Goal: Task Accomplishment & Management: Use online tool/utility

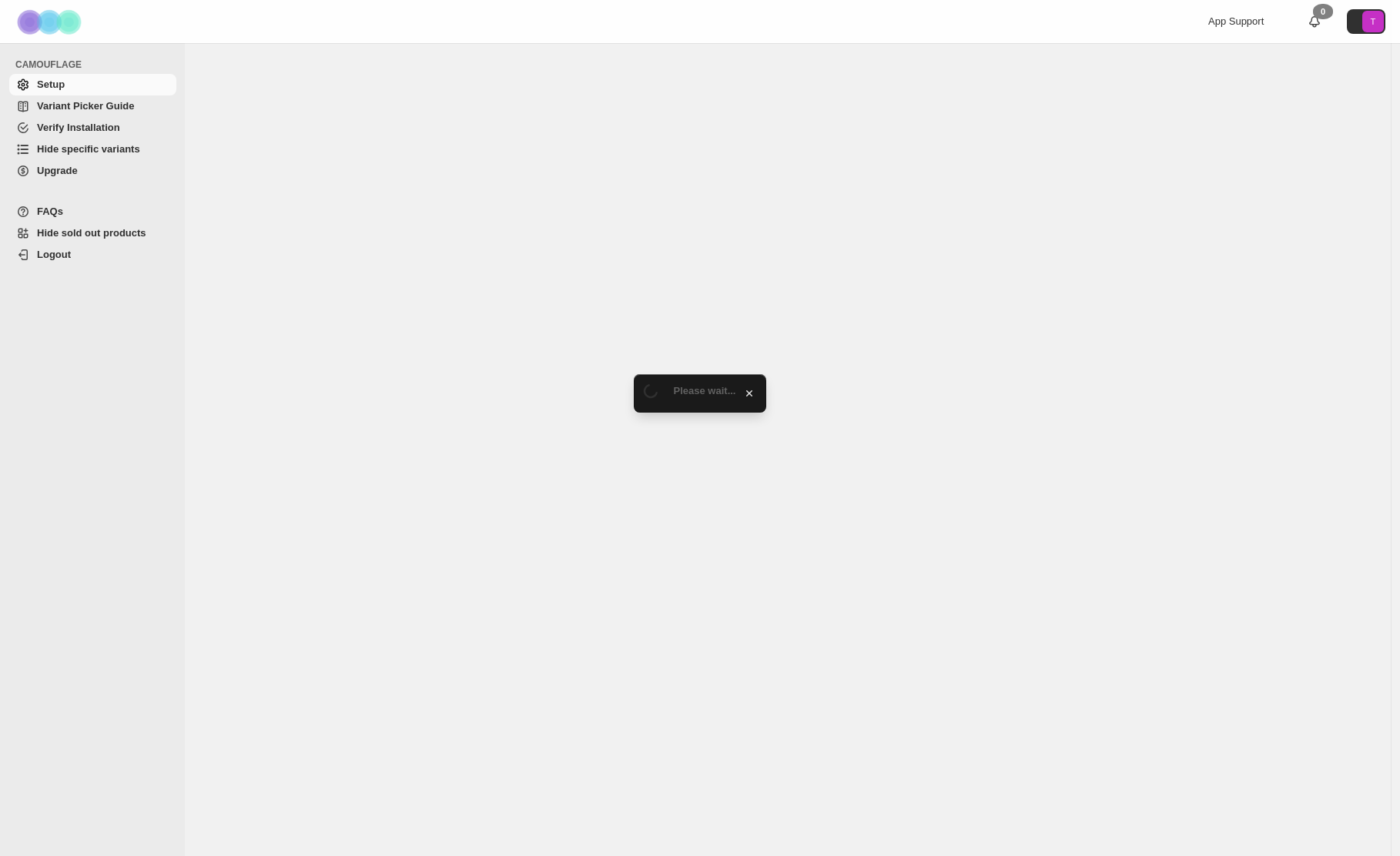
click at [89, 147] on span "Hide specific variants" at bounding box center [88, 148] width 103 height 11
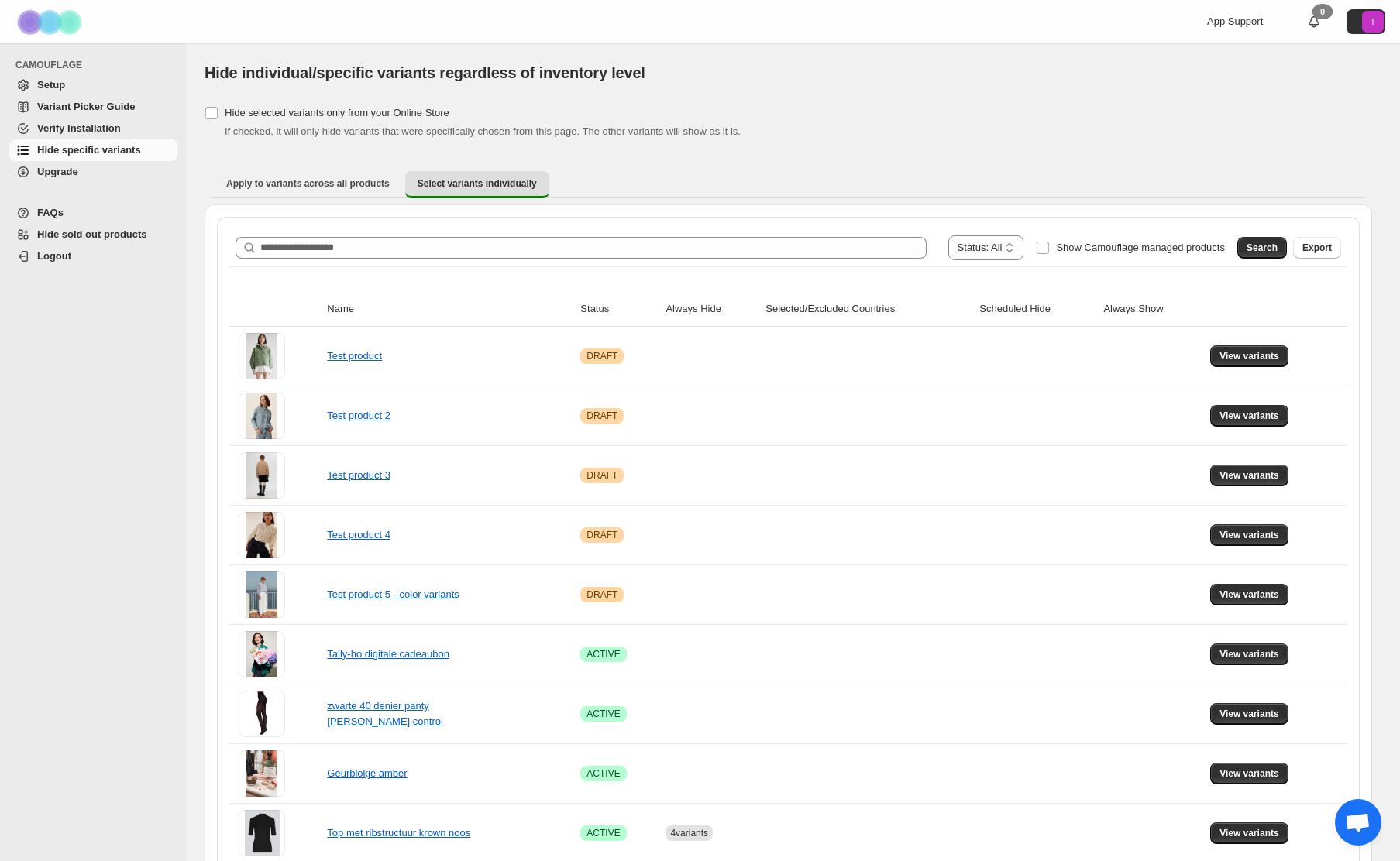
scroll to position [5, 0]
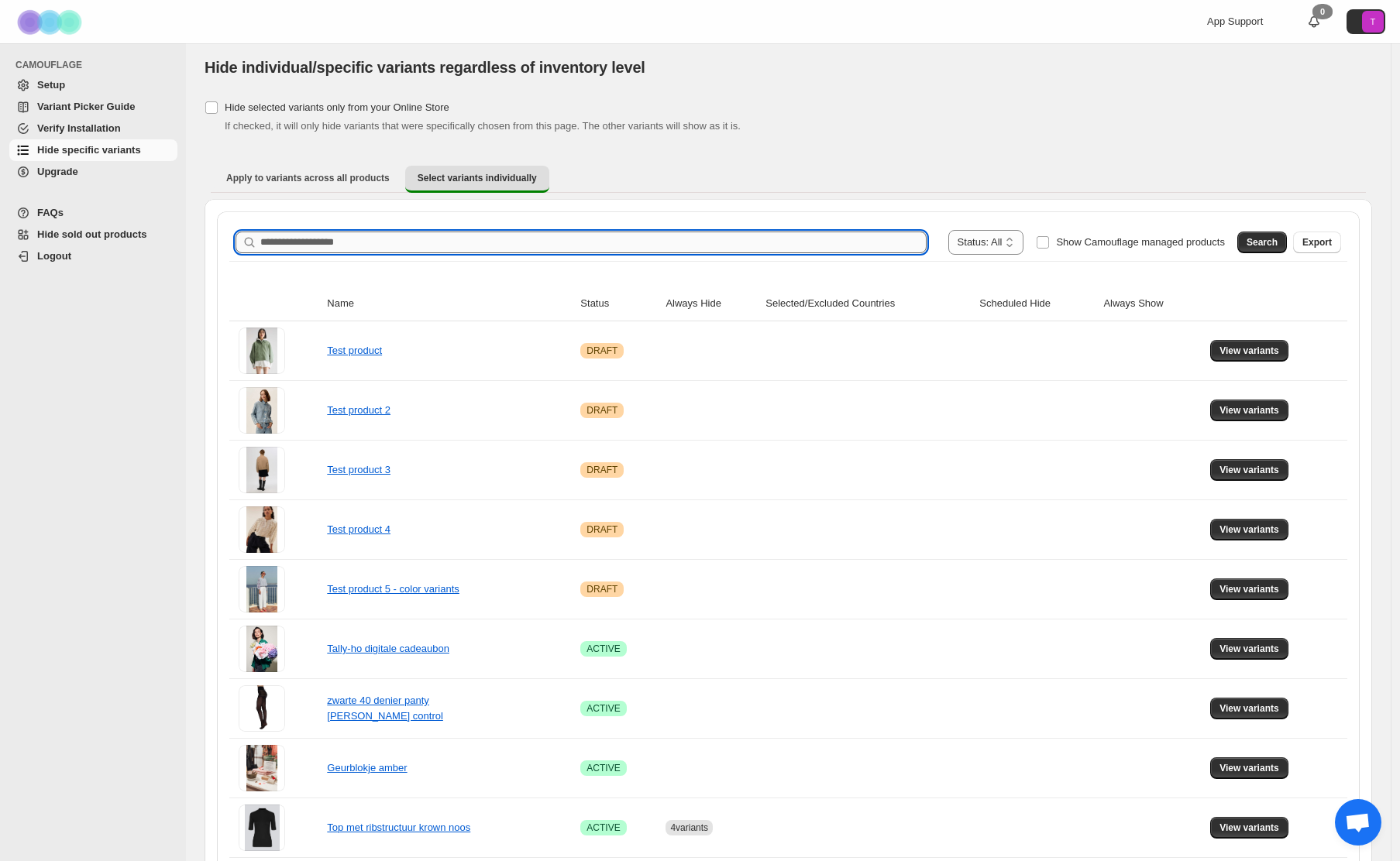
click at [295, 246] on input "Search product name" at bounding box center [594, 242] width 666 height 22
paste input "**********"
click at [1266, 245] on span "Search" at bounding box center [1262, 242] width 31 height 12
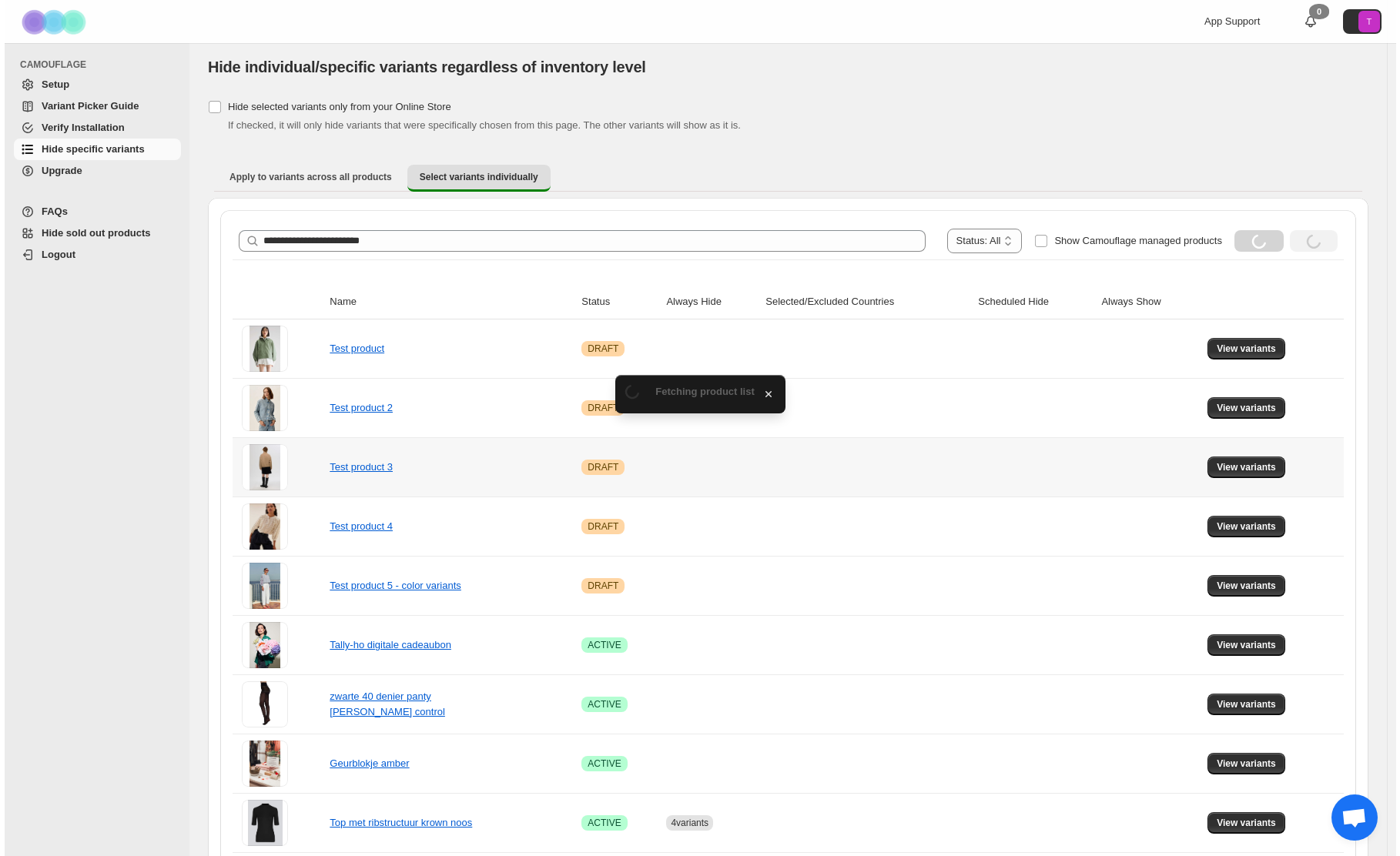
scroll to position [0, 0]
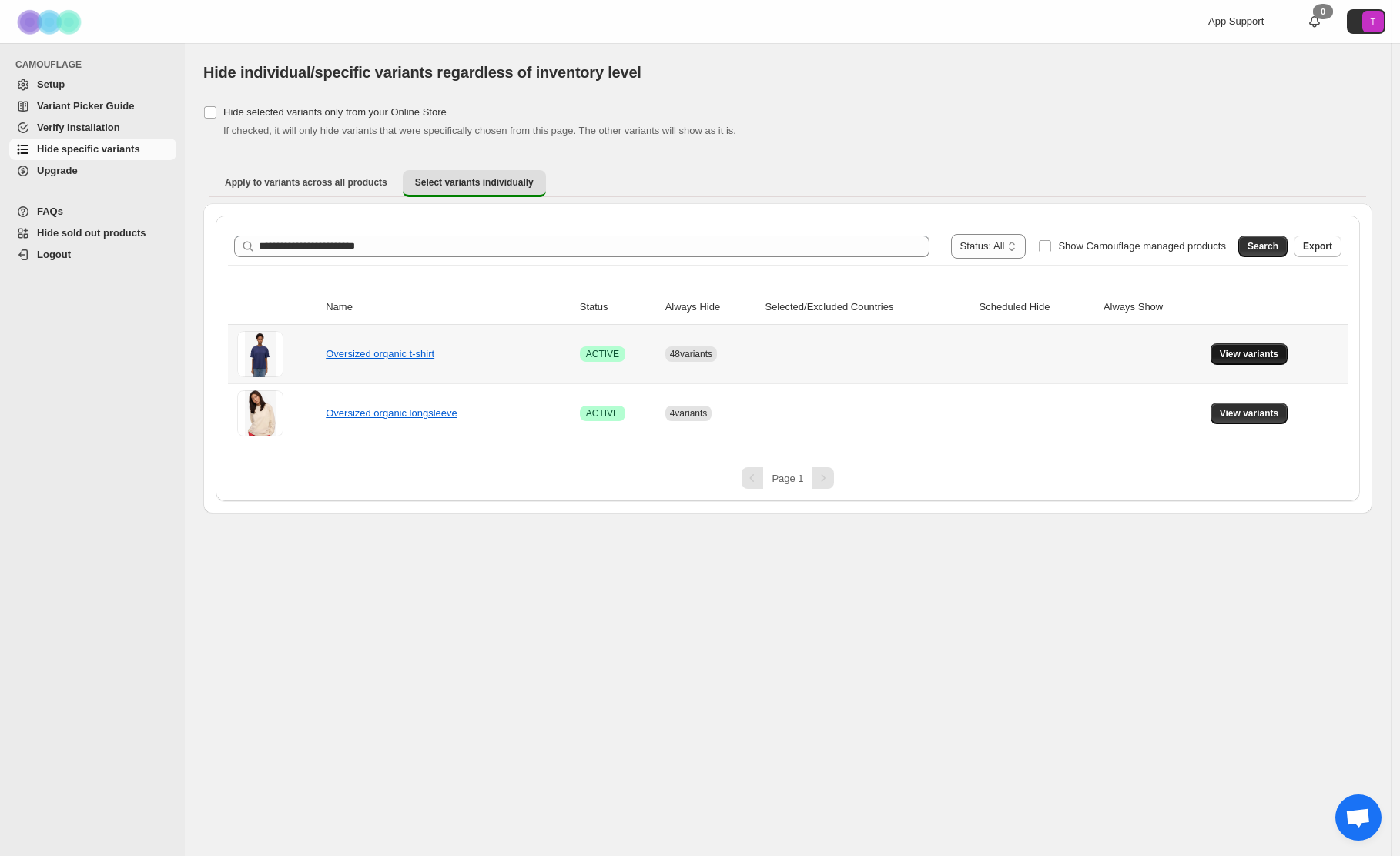
click at [1240, 356] on span "View variants" at bounding box center [1249, 354] width 59 height 12
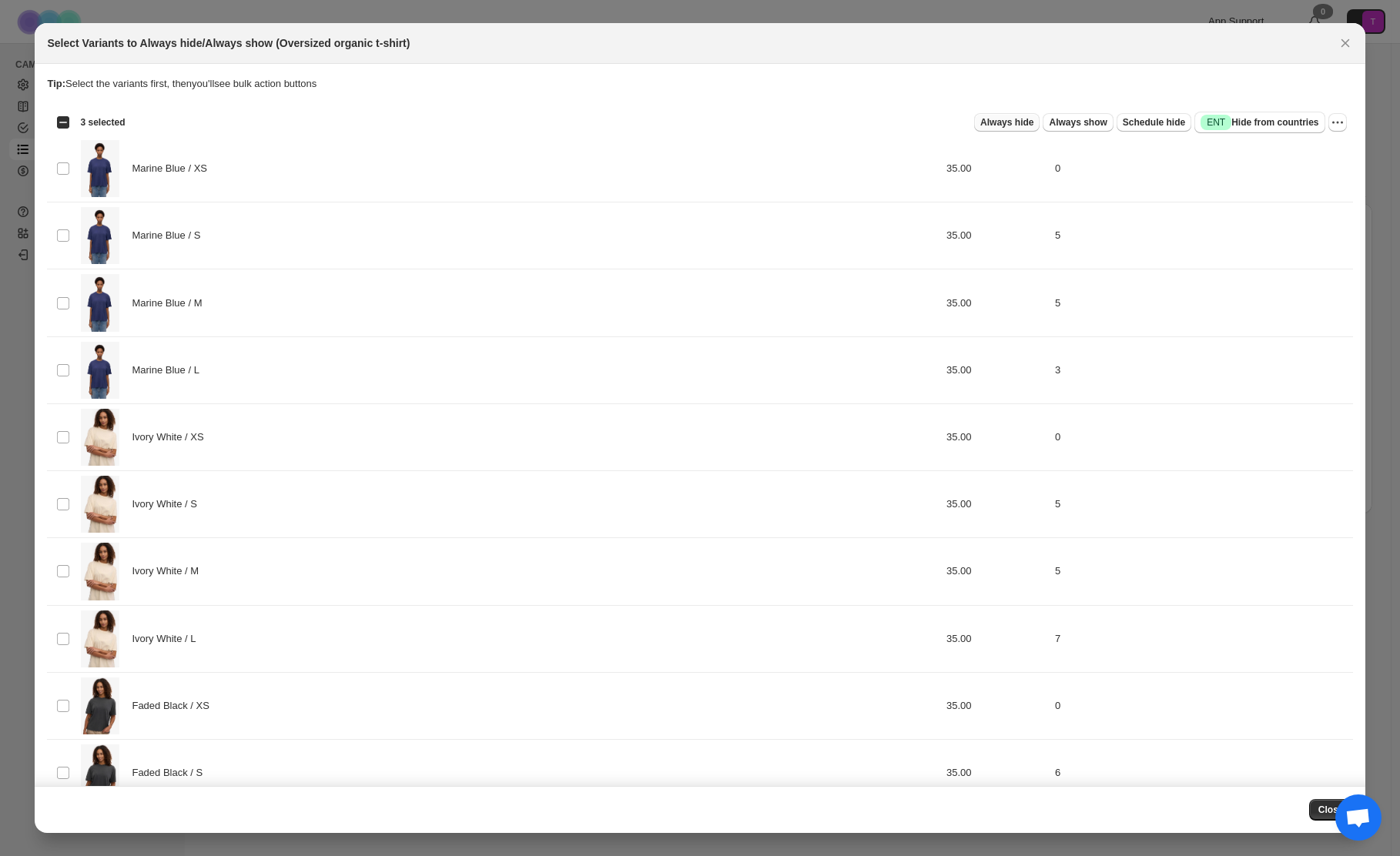
click at [997, 126] on span "Always hide" at bounding box center [1007, 123] width 53 height 12
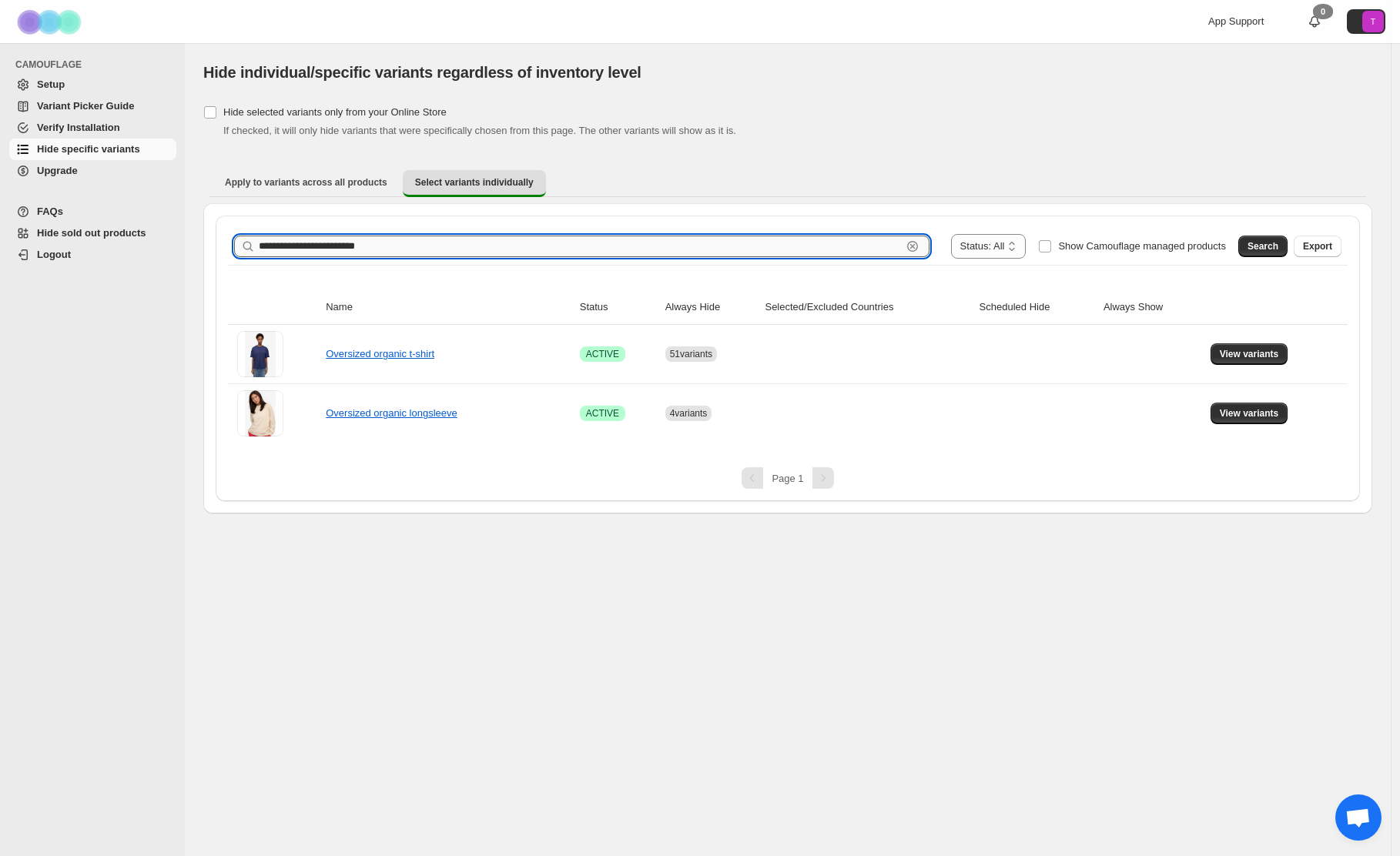
click at [435, 247] on input "**********" at bounding box center [581, 246] width 643 height 21
paste input "text"
type input "**********"
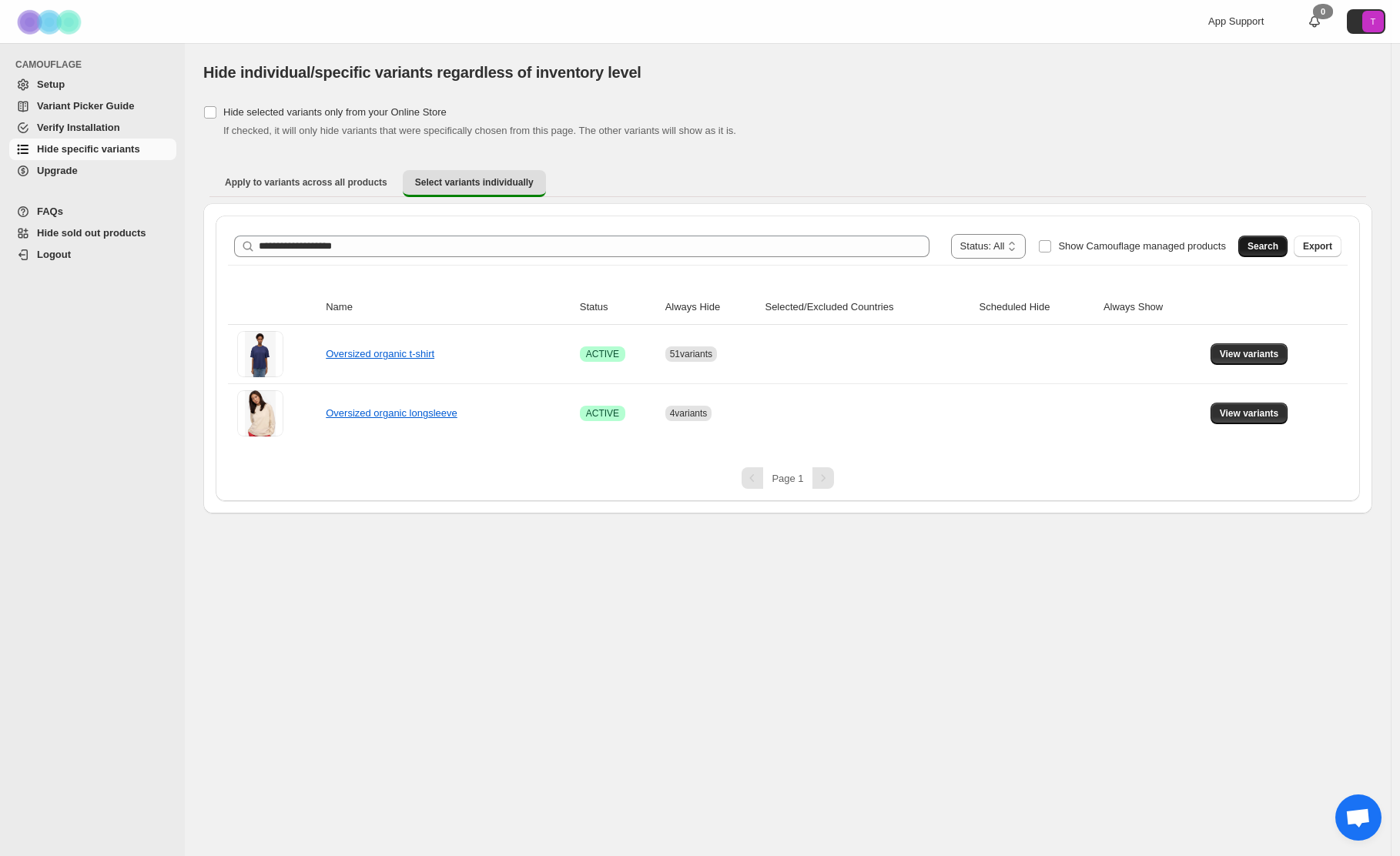
click at [1258, 246] on span "Search" at bounding box center [1263, 246] width 31 height 12
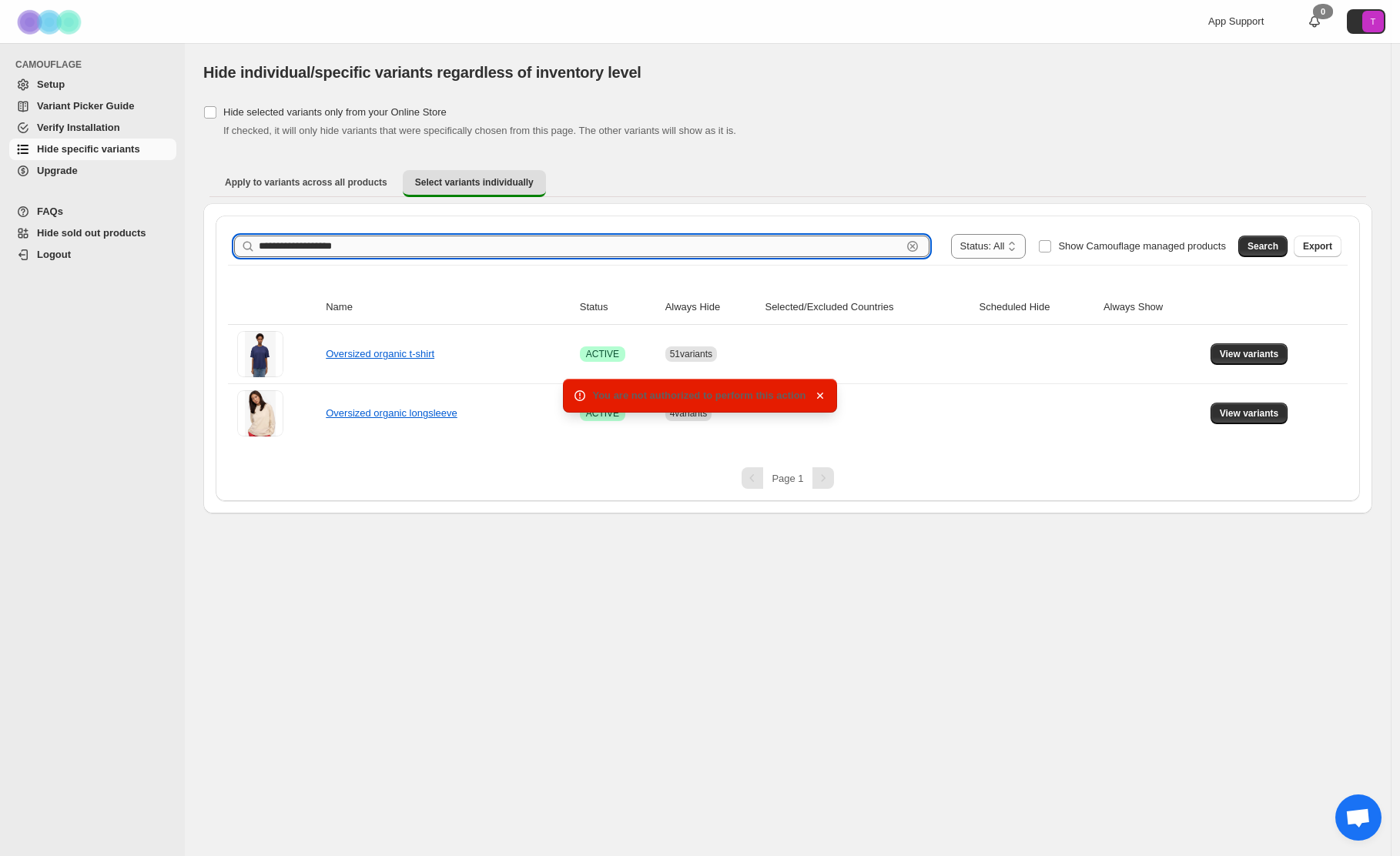
click at [369, 250] on input "**********" at bounding box center [581, 246] width 643 height 21
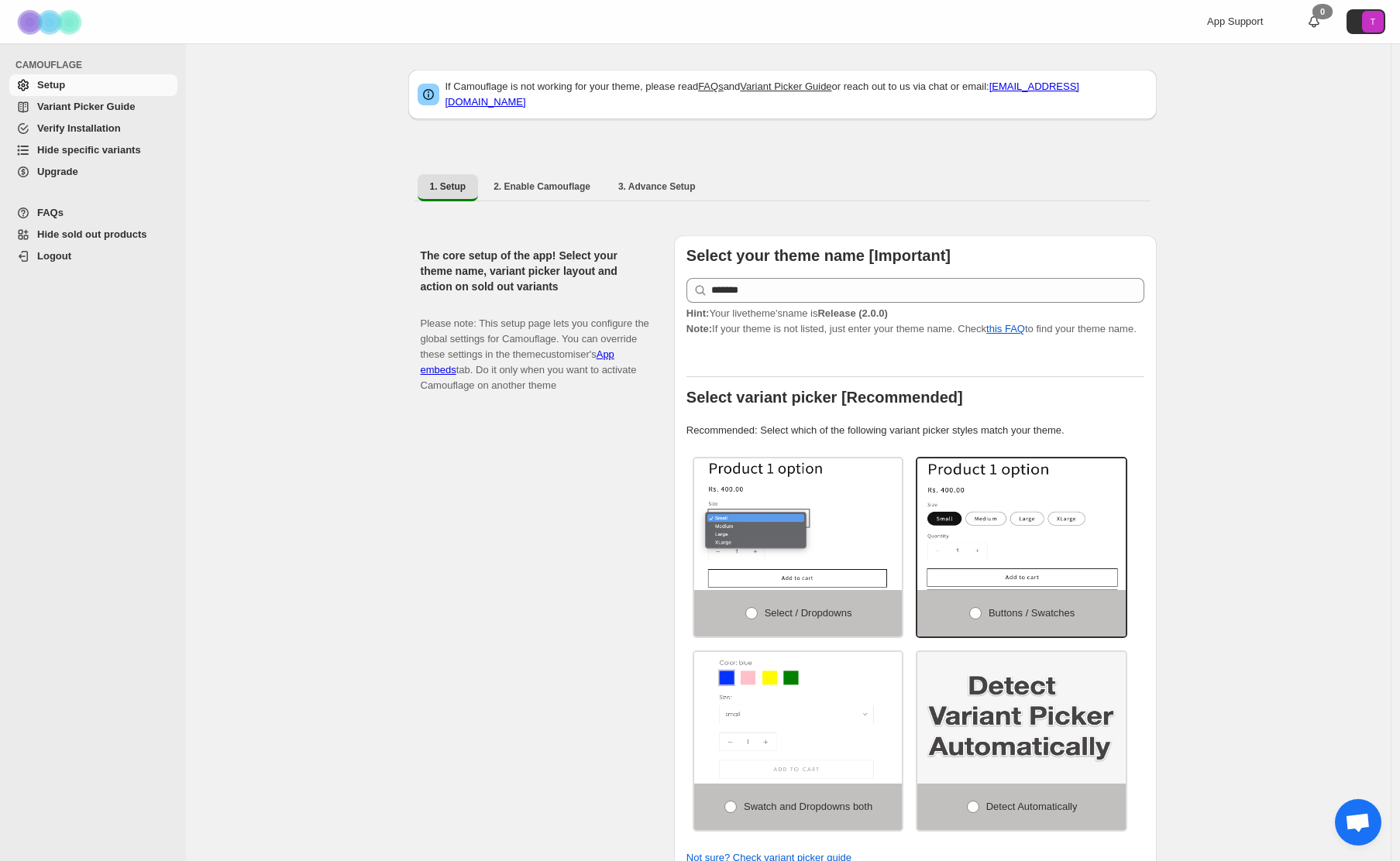
click at [83, 148] on span "Hide specific variants" at bounding box center [89, 149] width 104 height 11
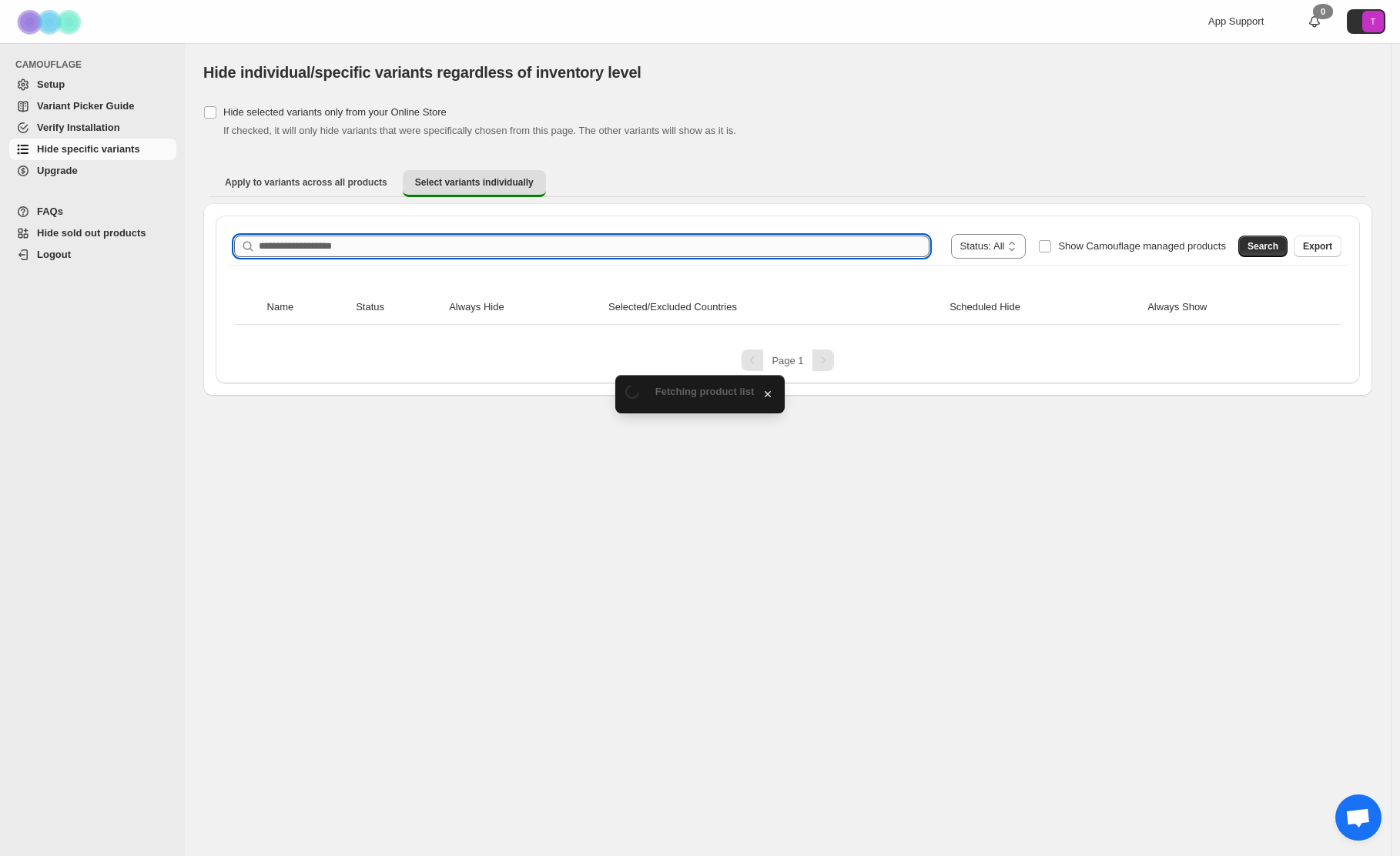
click at [328, 245] on input "Search product name" at bounding box center [594, 246] width 671 height 21
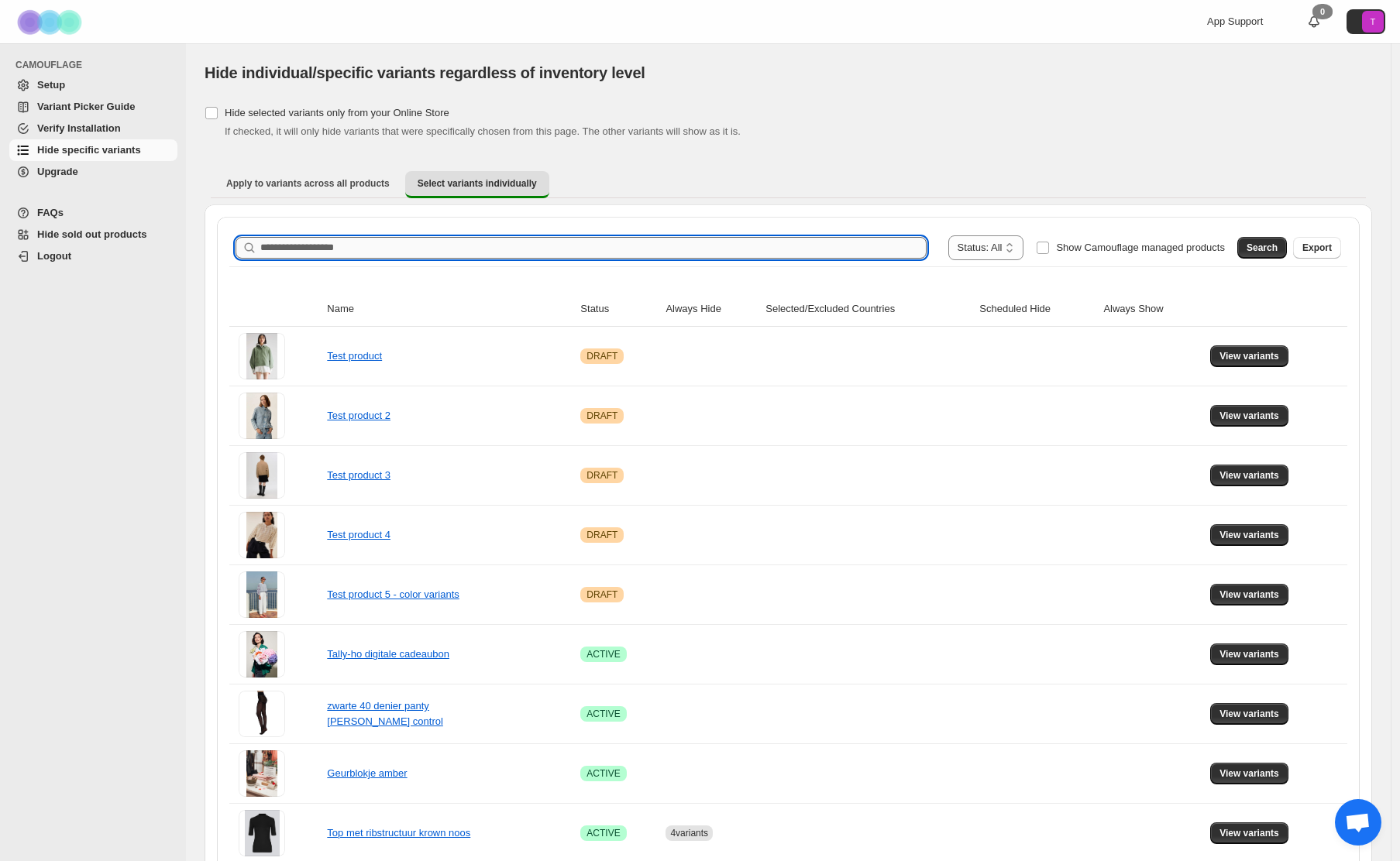
paste input "**********"
click at [1266, 246] on span "Search" at bounding box center [1262, 248] width 31 height 12
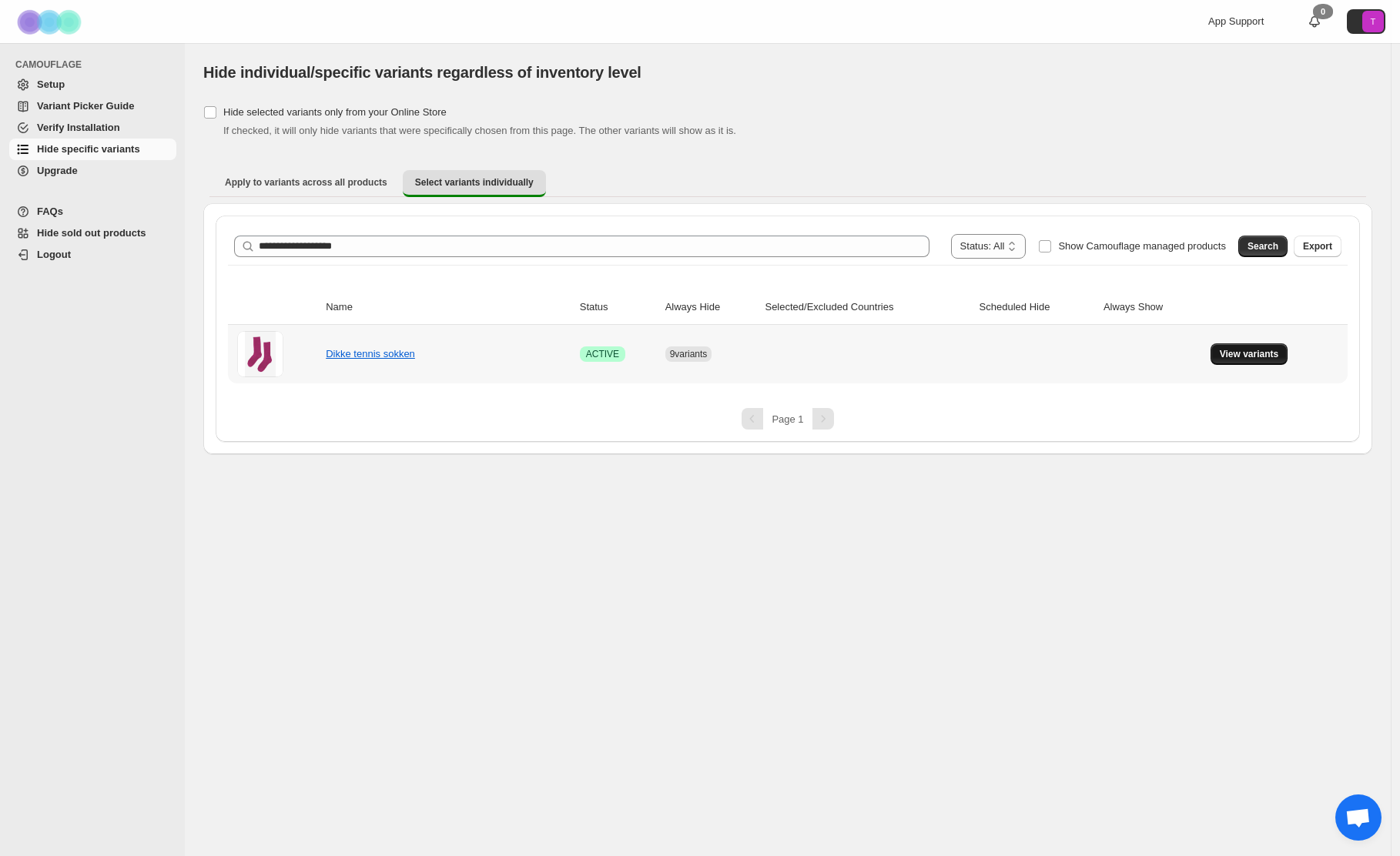
click at [1239, 358] on span "View variants" at bounding box center [1249, 354] width 59 height 12
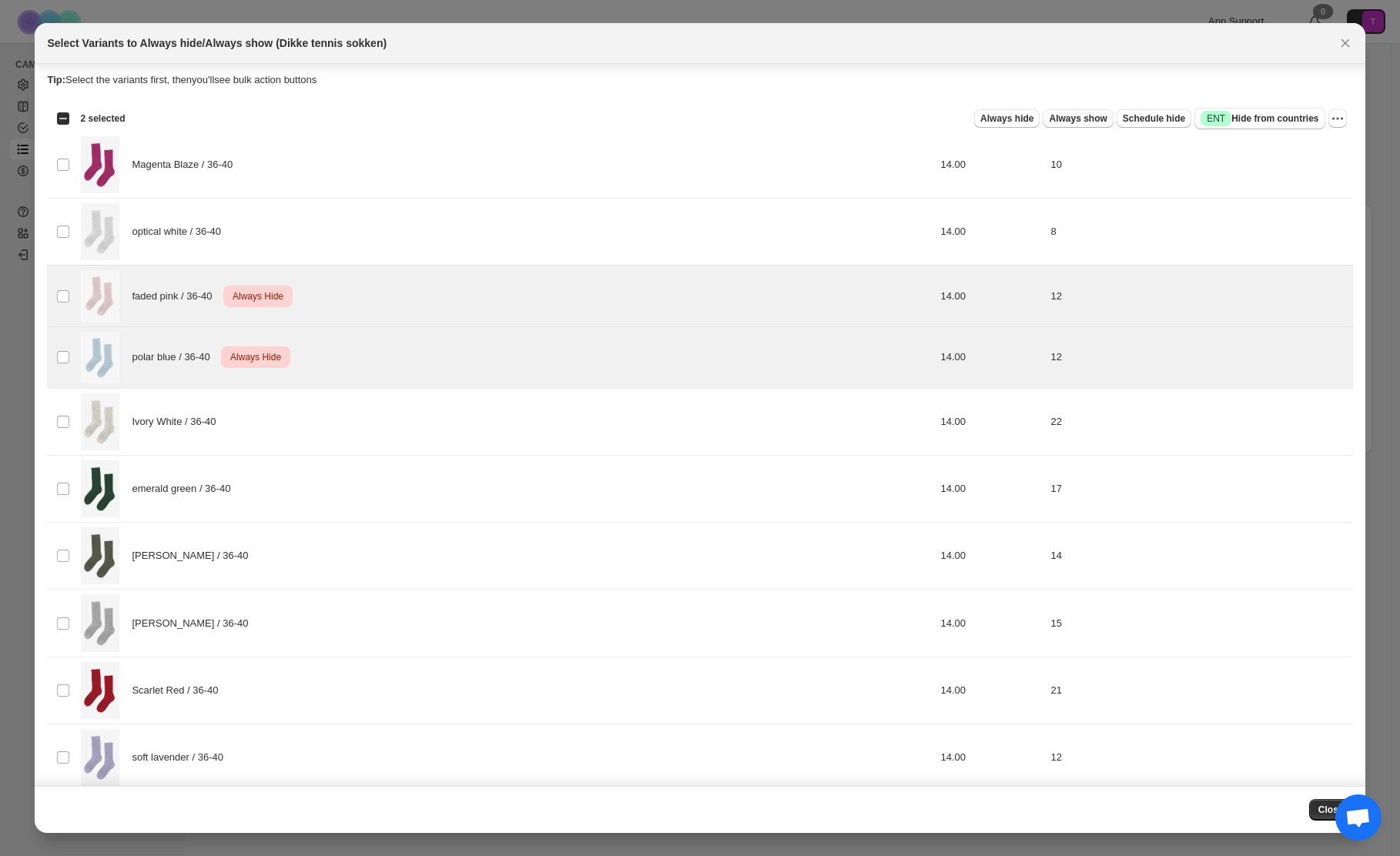
click at [1057, 124] on button "Always show" at bounding box center [1077, 118] width 70 height 19
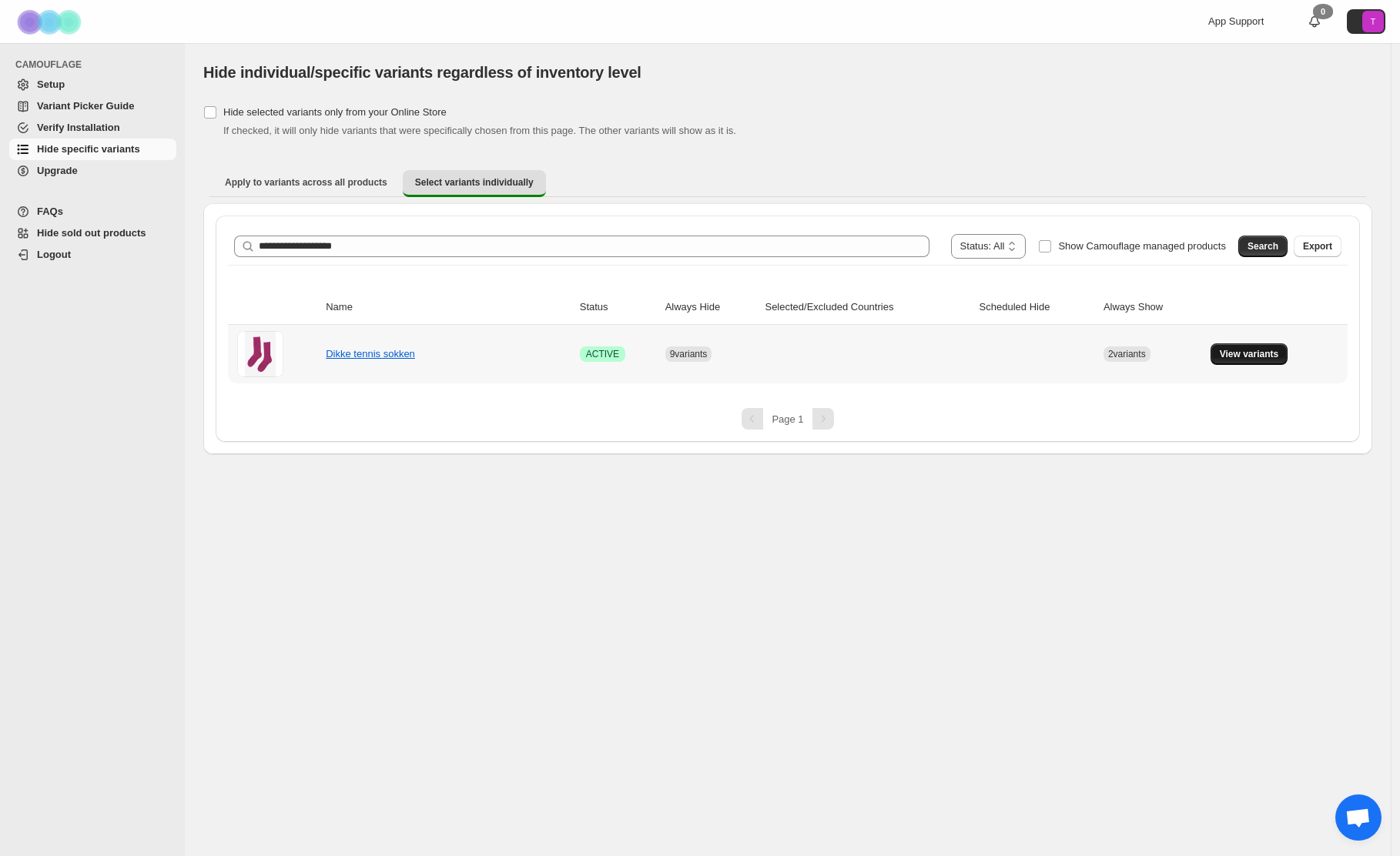
drag, startPoint x: 1276, startPoint y: 352, endPoint x: 1246, endPoint y: 353, distance: 30.0
click at [1276, 352] on span "View variants" at bounding box center [1249, 354] width 59 height 12
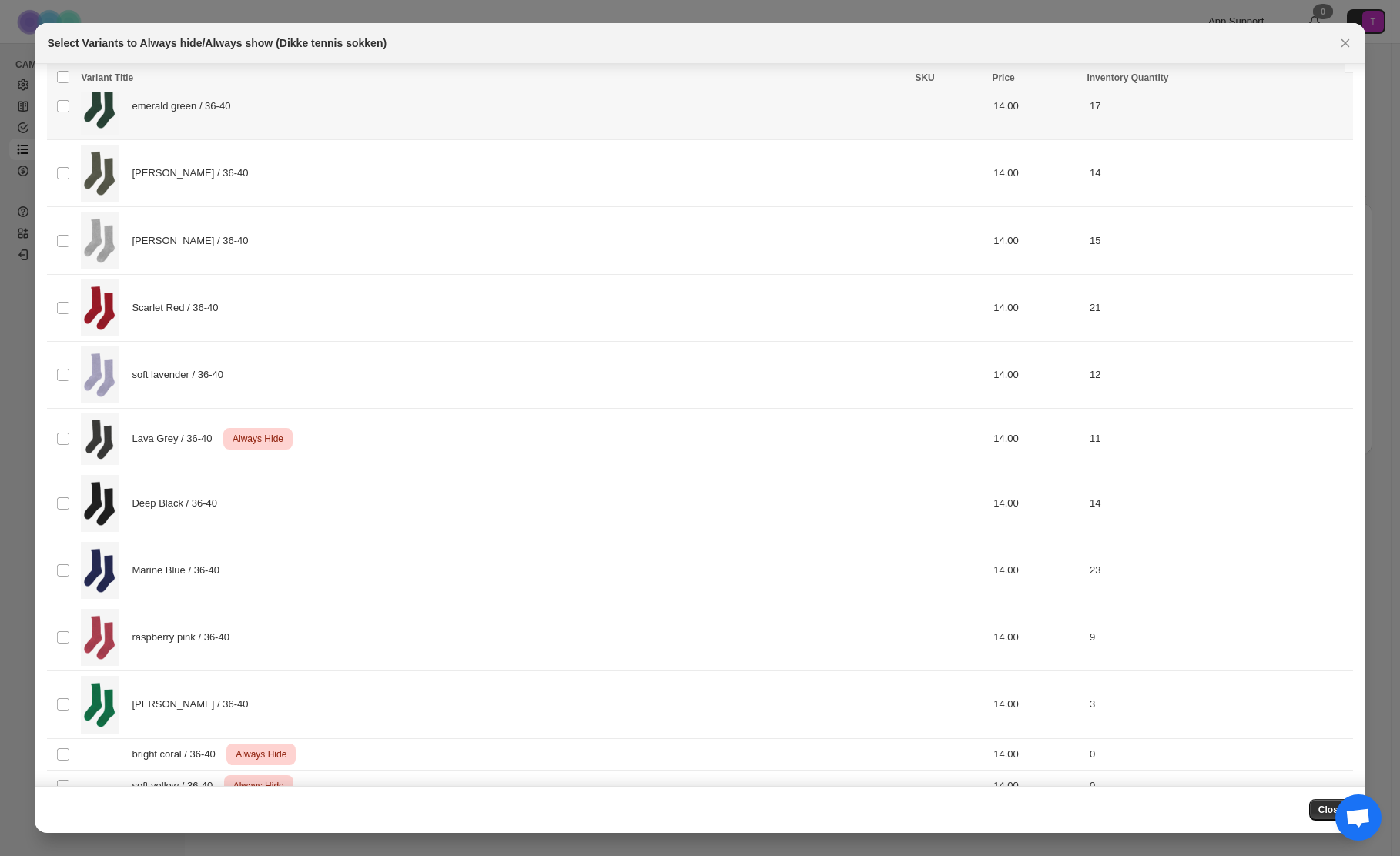
scroll to position [540, 0]
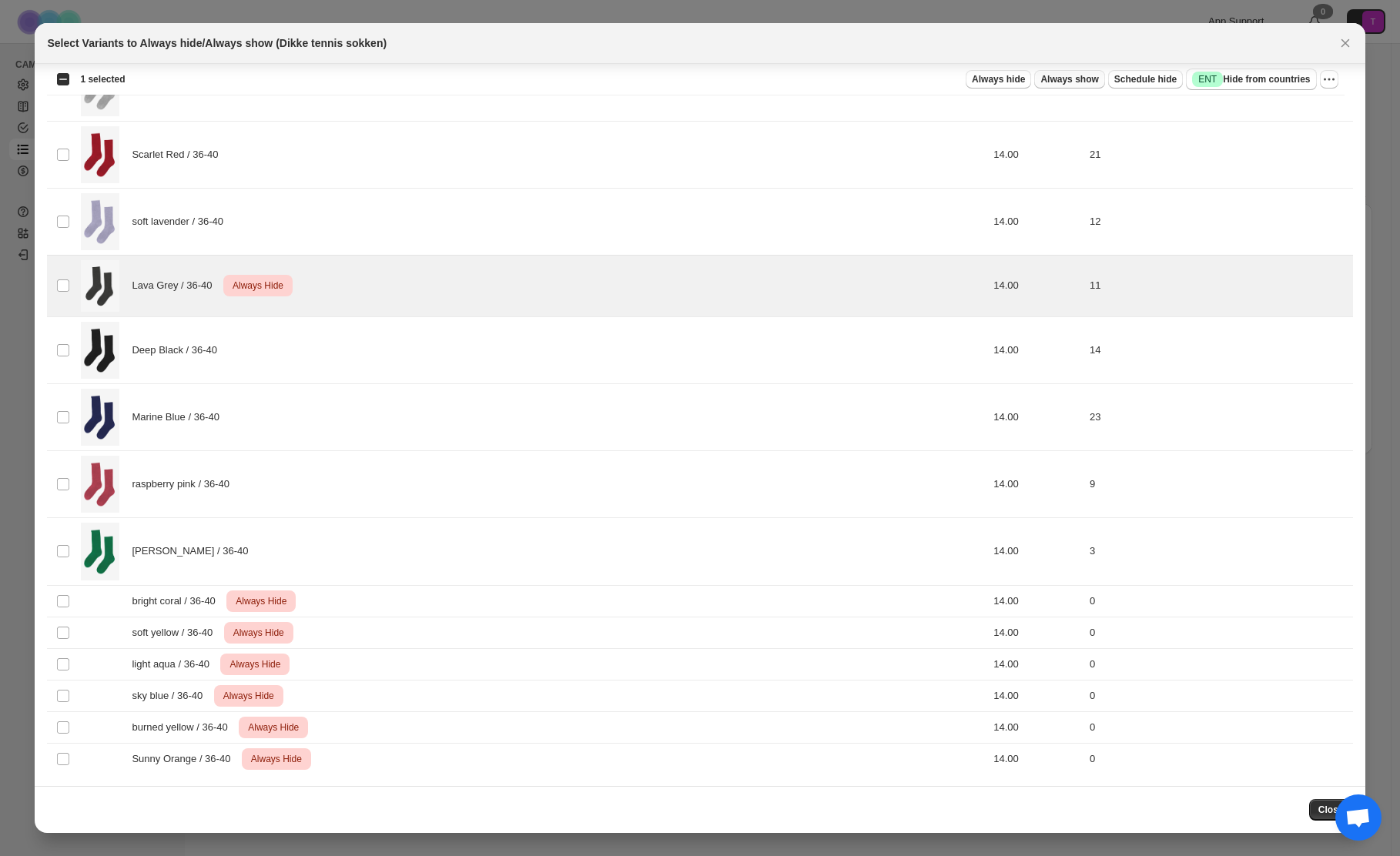
click at [1074, 77] on span "Always show" at bounding box center [1069, 79] width 57 height 12
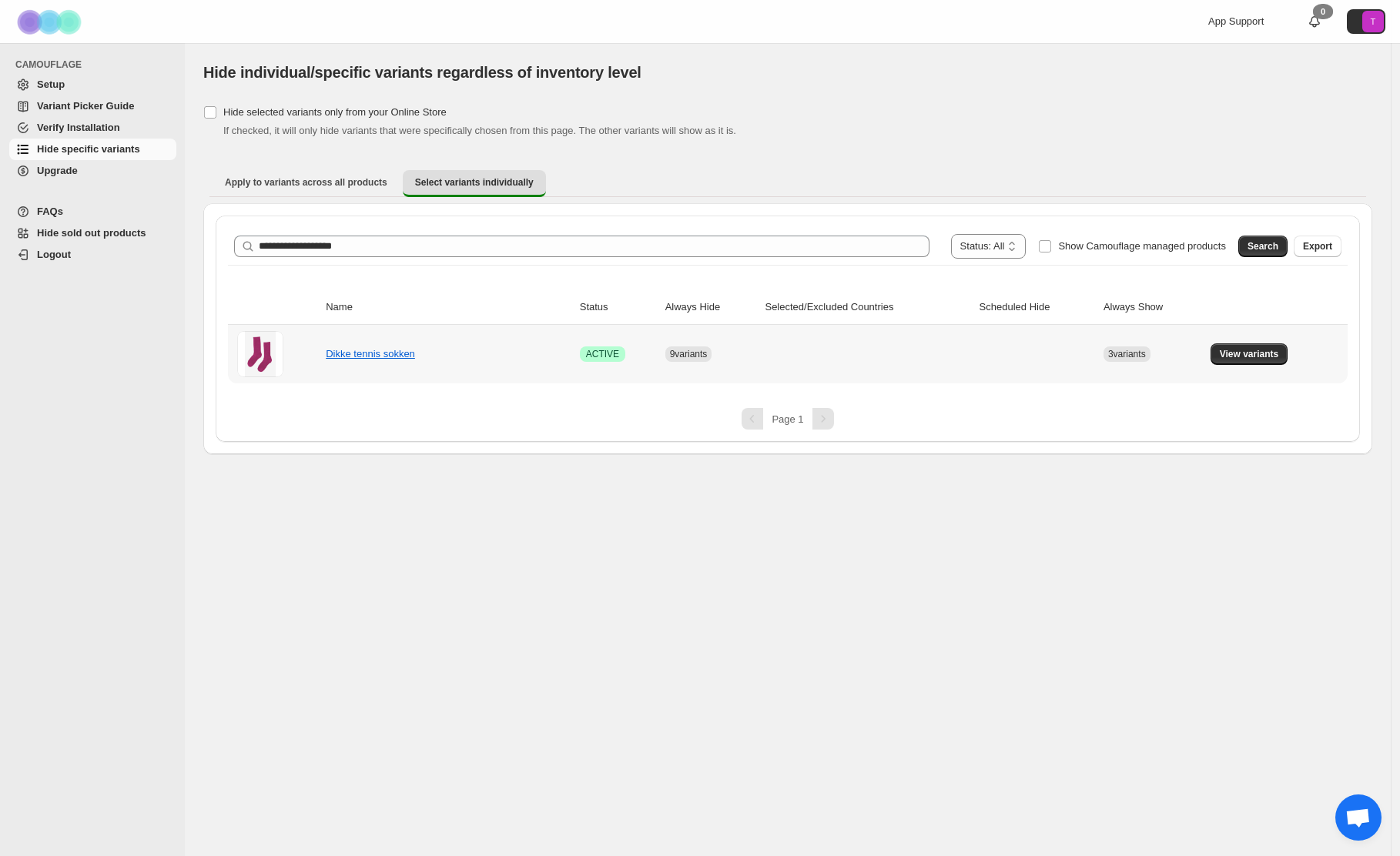
drag, startPoint x: 1246, startPoint y: 353, endPoint x: 1132, endPoint y: 348, distance: 114.1
click at [1246, 353] on span "View variants" at bounding box center [1249, 354] width 59 height 12
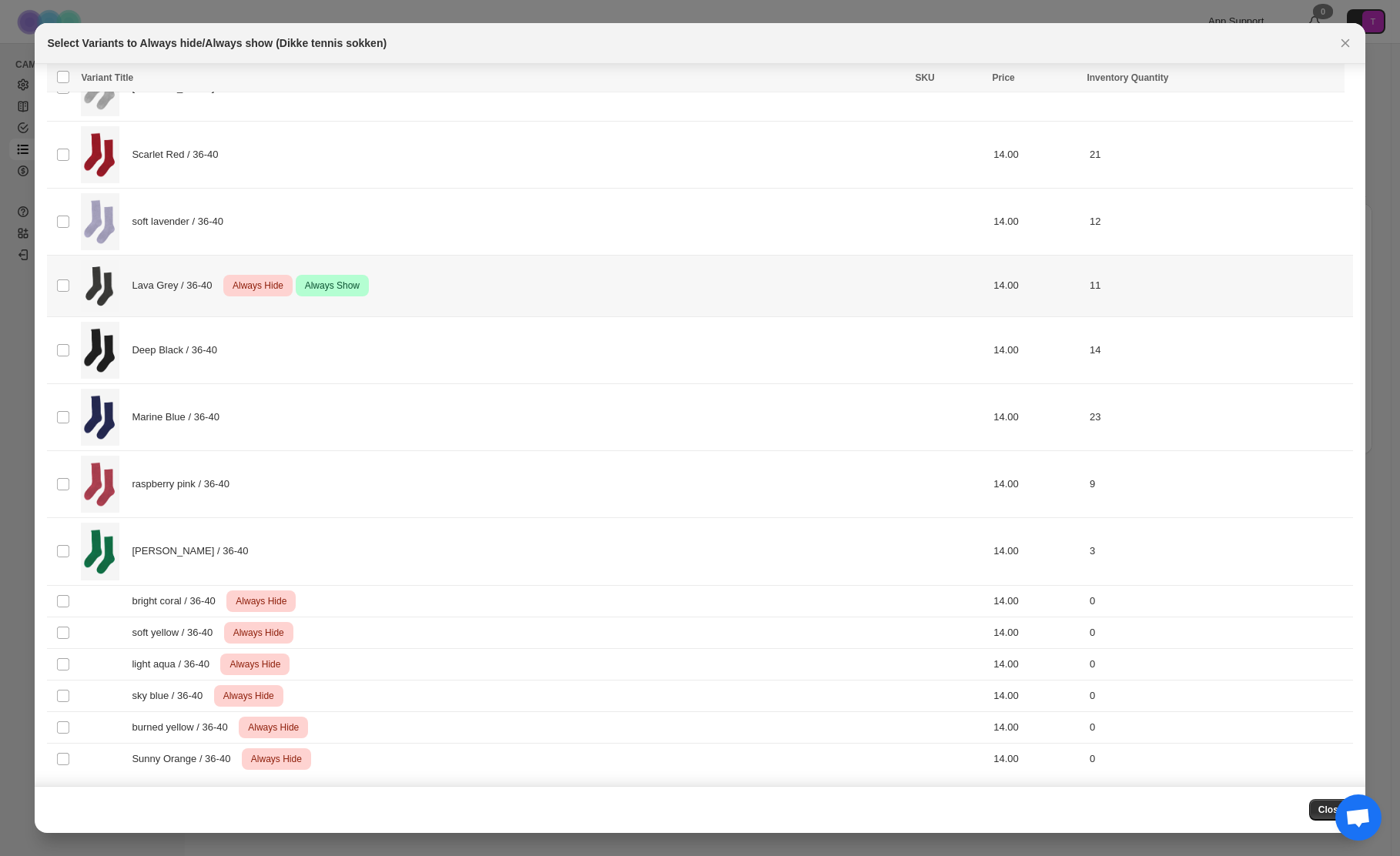
scroll to position [0, 0]
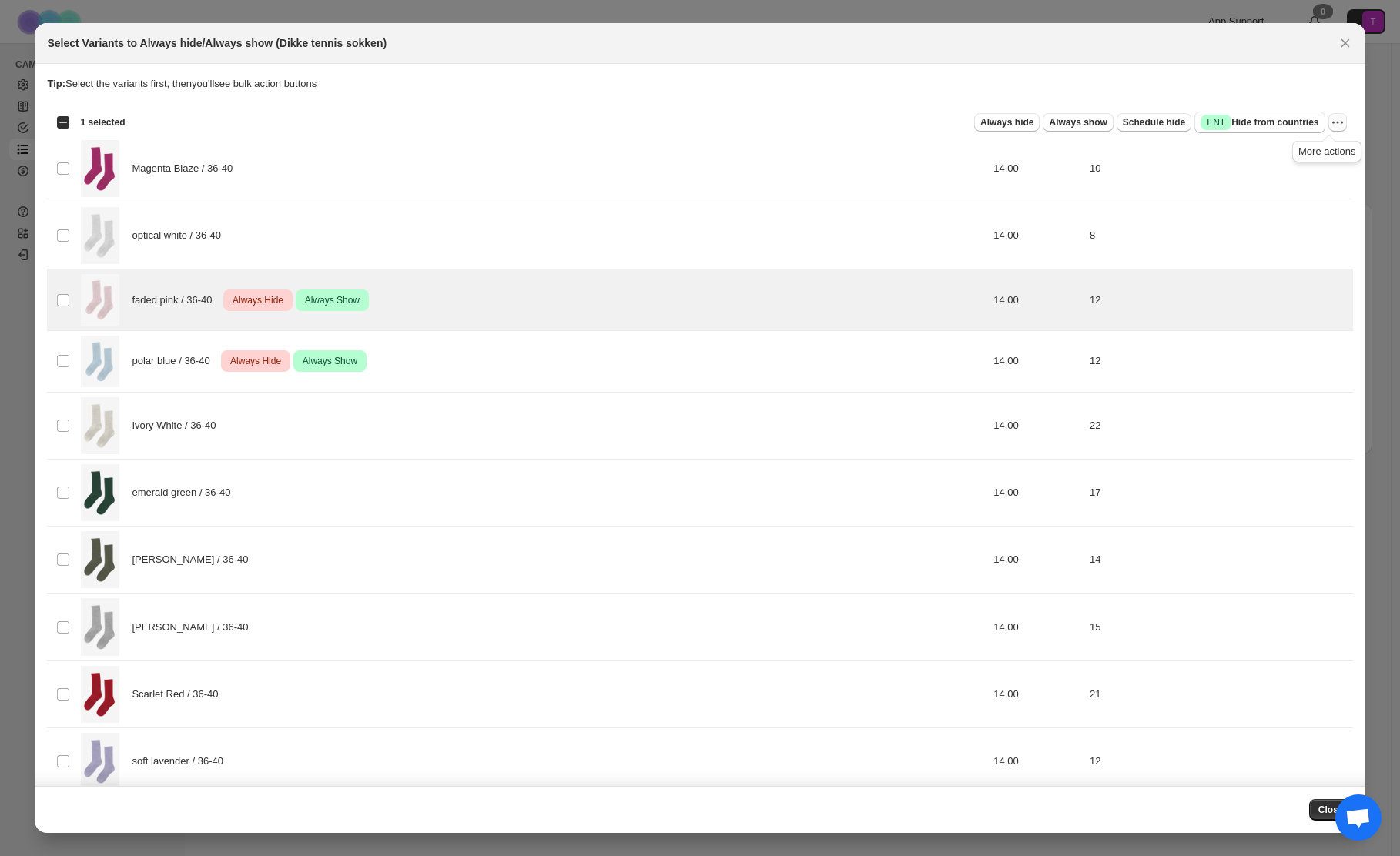
click at [1335, 124] on icon "More actions" at bounding box center [1337, 123] width 15 height 15
click at [1284, 178] on span "Undo always show" at bounding box center [1258, 178] width 83 height 11
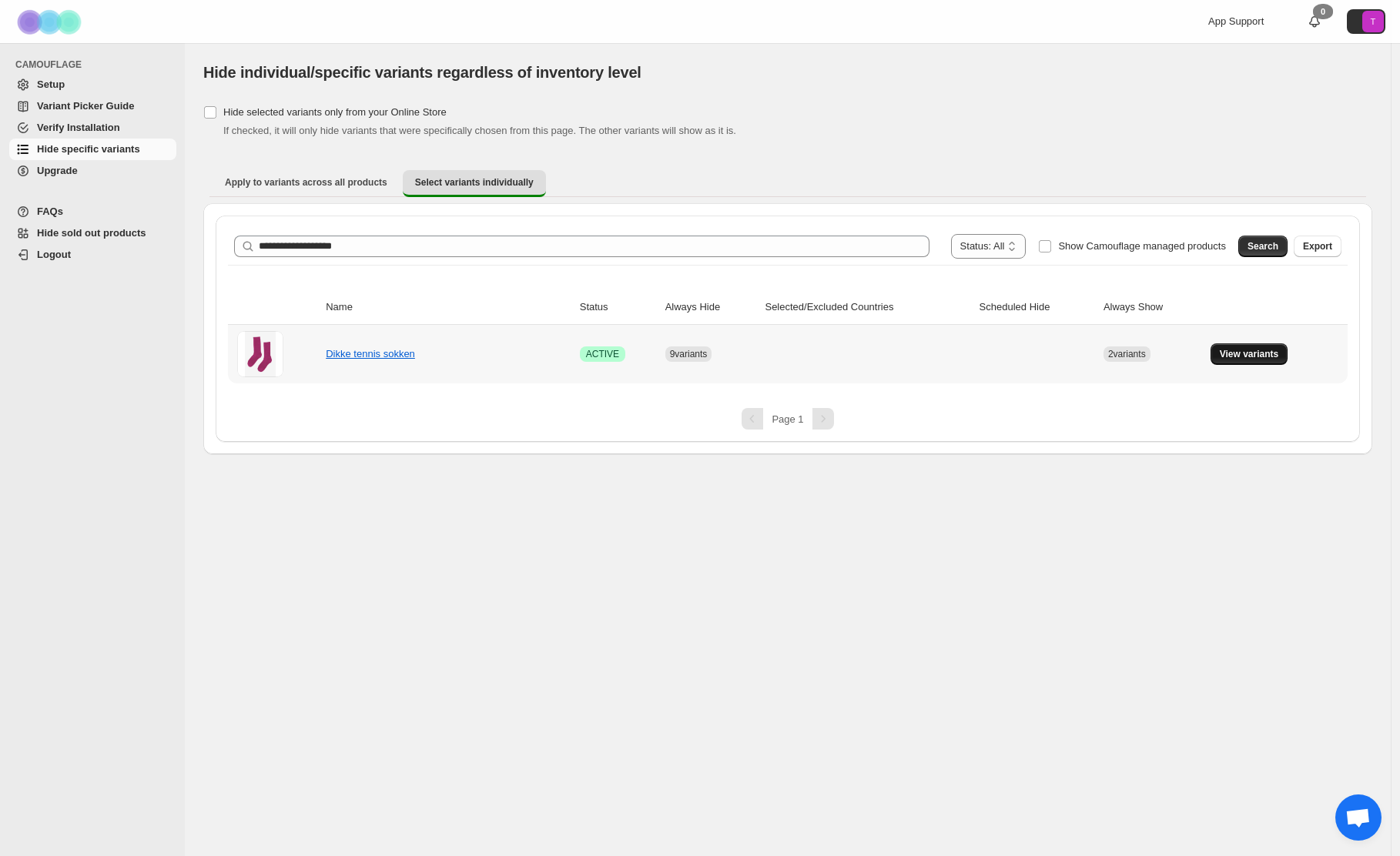
click at [1255, 355] on span "View variants" at bounding box center [1249, 354] width 59 height 12
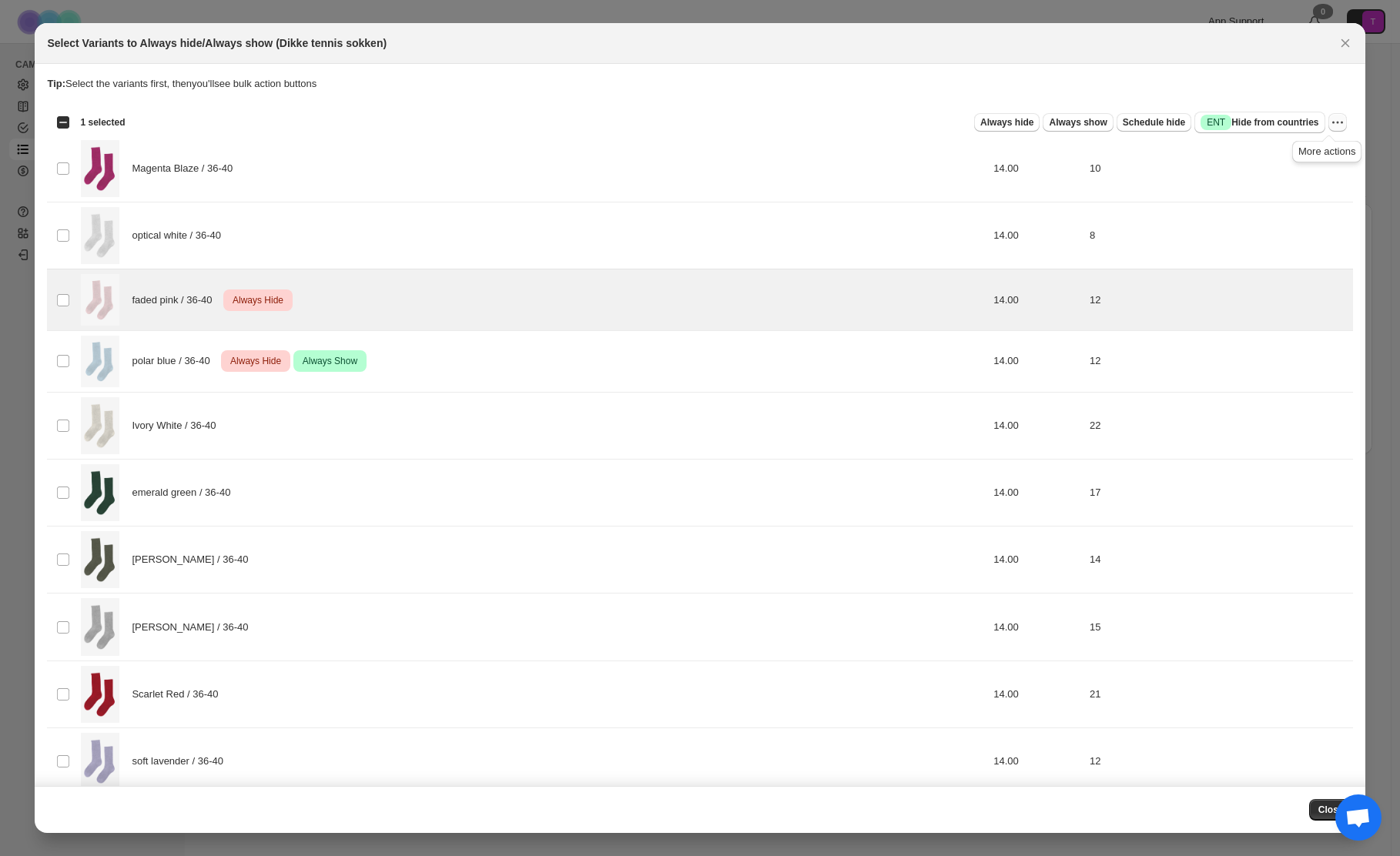
drag, startPoint x: 1329, startPoint y: 121, endPoint x: 1322, endPoint y: 125, distance: 8.1
click at [1330, 121] on icon "More actions" at bounding box center [1337, 123] width 15 height 15
click at [1247, 154] on span "Undo always hide" at bounding box center [1256, 152] width 79 height 11
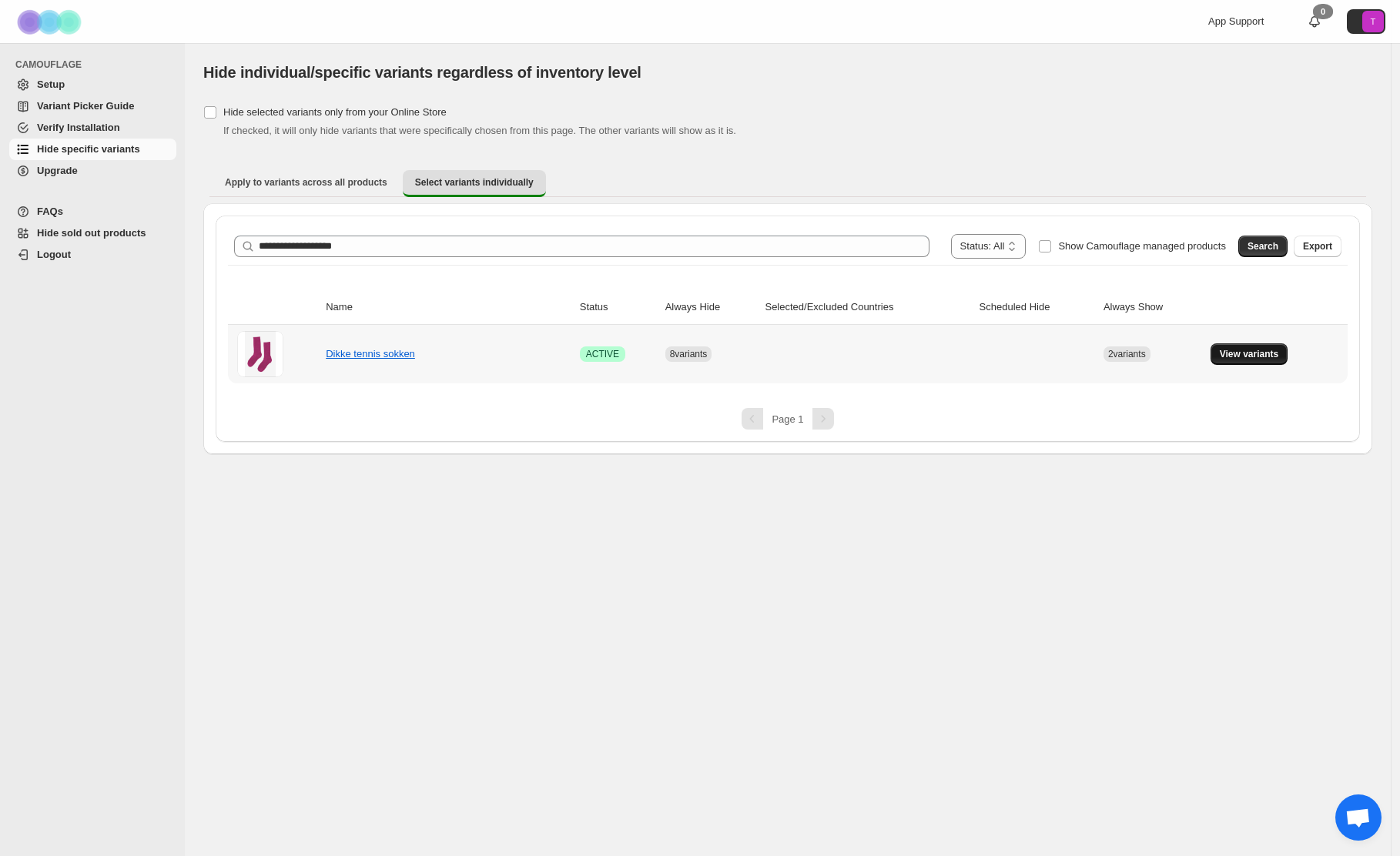
click at [1252, 359] on span "View variants" at bounding box center [1249, 354] width 59 height 12
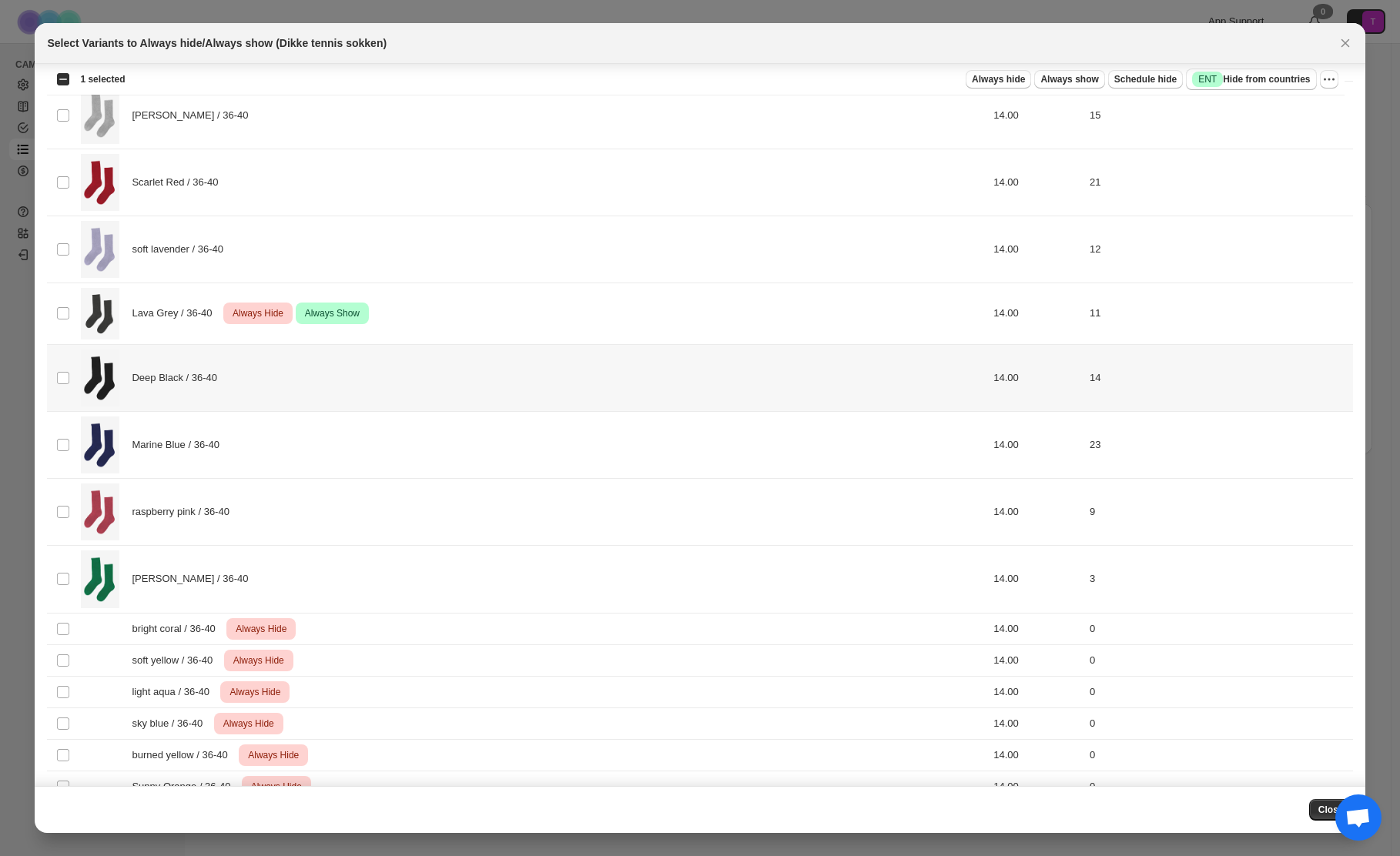
scroll to position [535, 0]
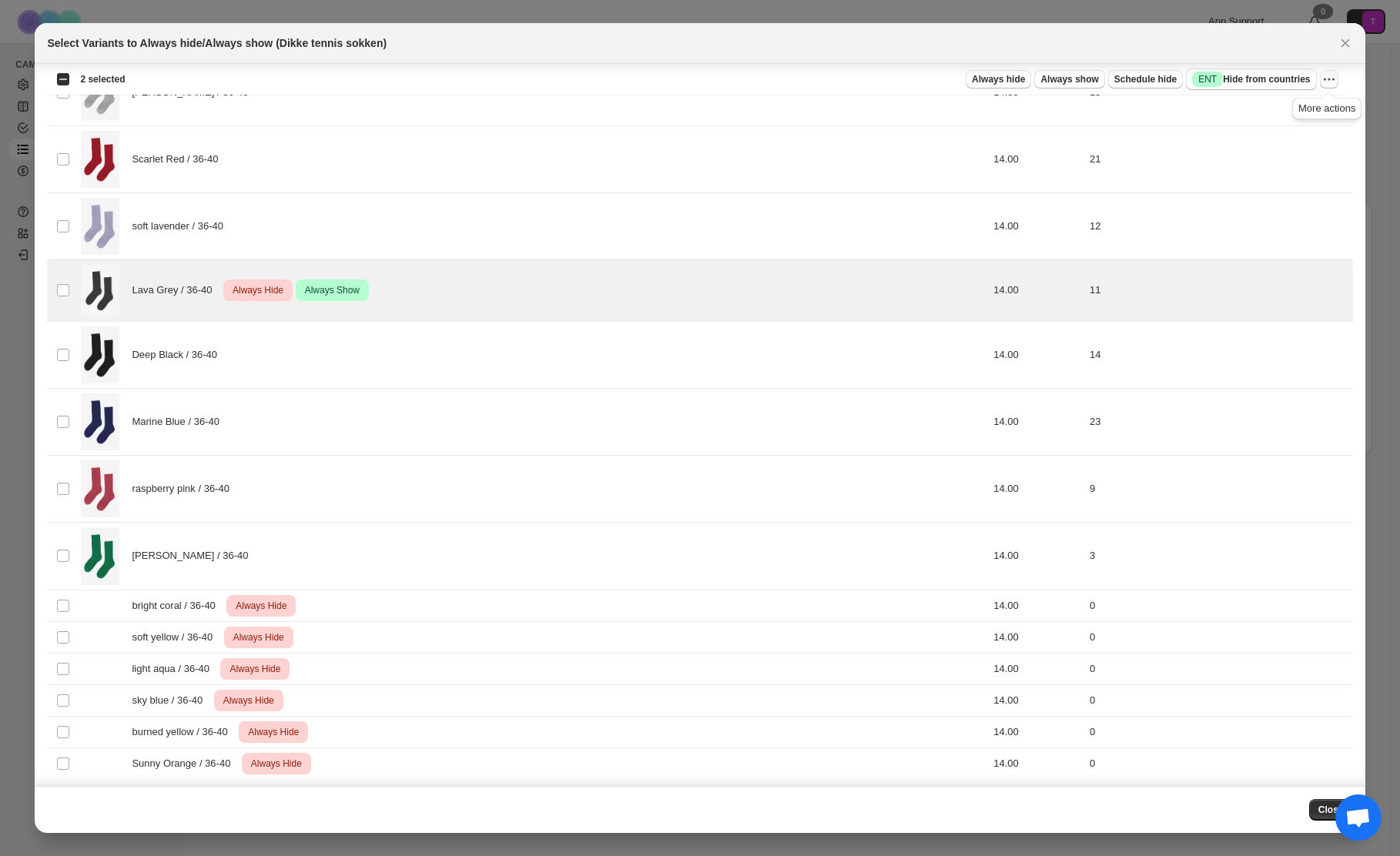
click at [1329, 79] on icon "More actions" at bounding box center [1329, 79] width 15 height 15
click at [1240, 140] on span "Undo always show" at bounding box center [1258, 136] width 83 height 11
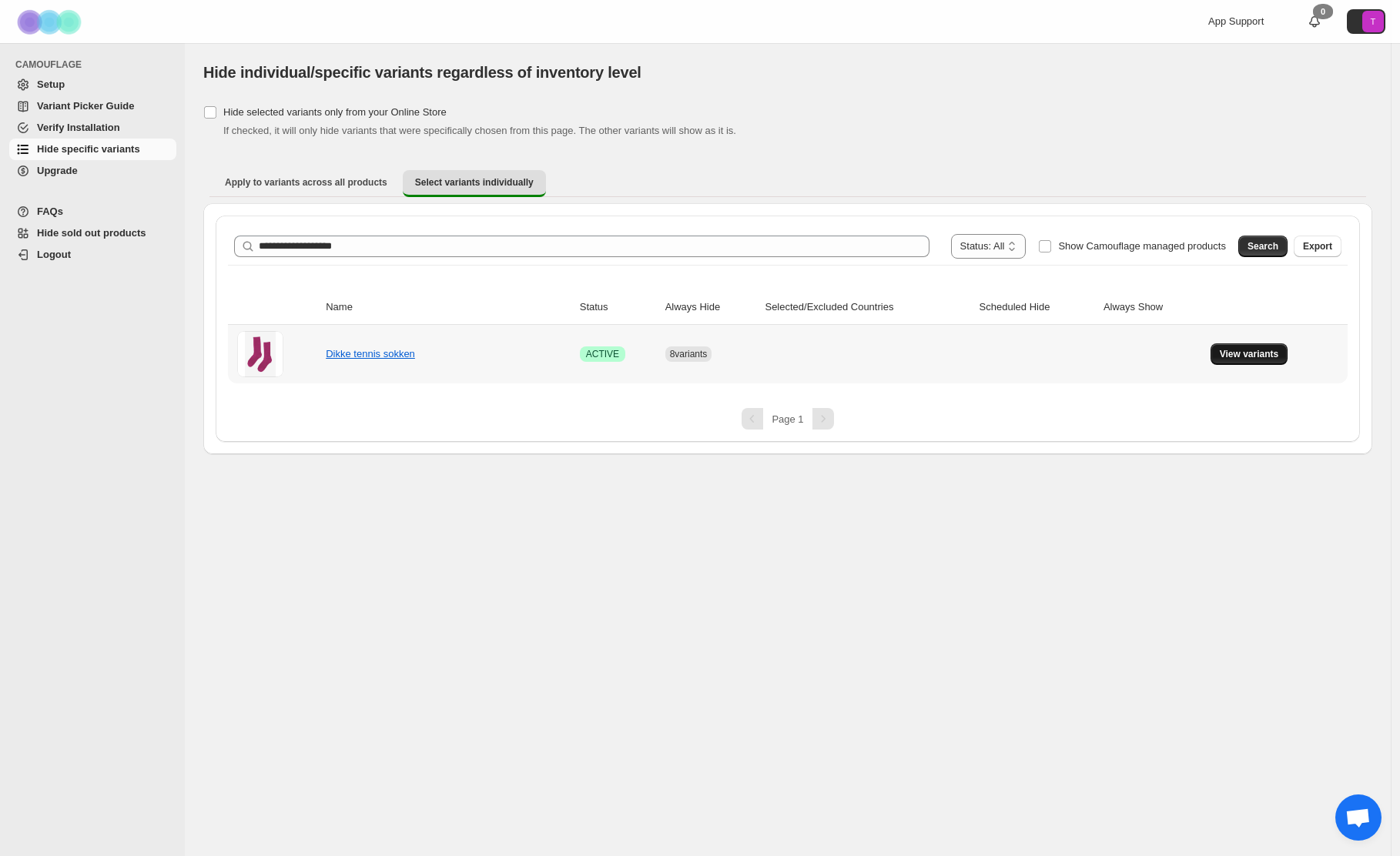
click at [1251, 355] on span "View variants" at bounding box center [1249, 354] width 59 height 12
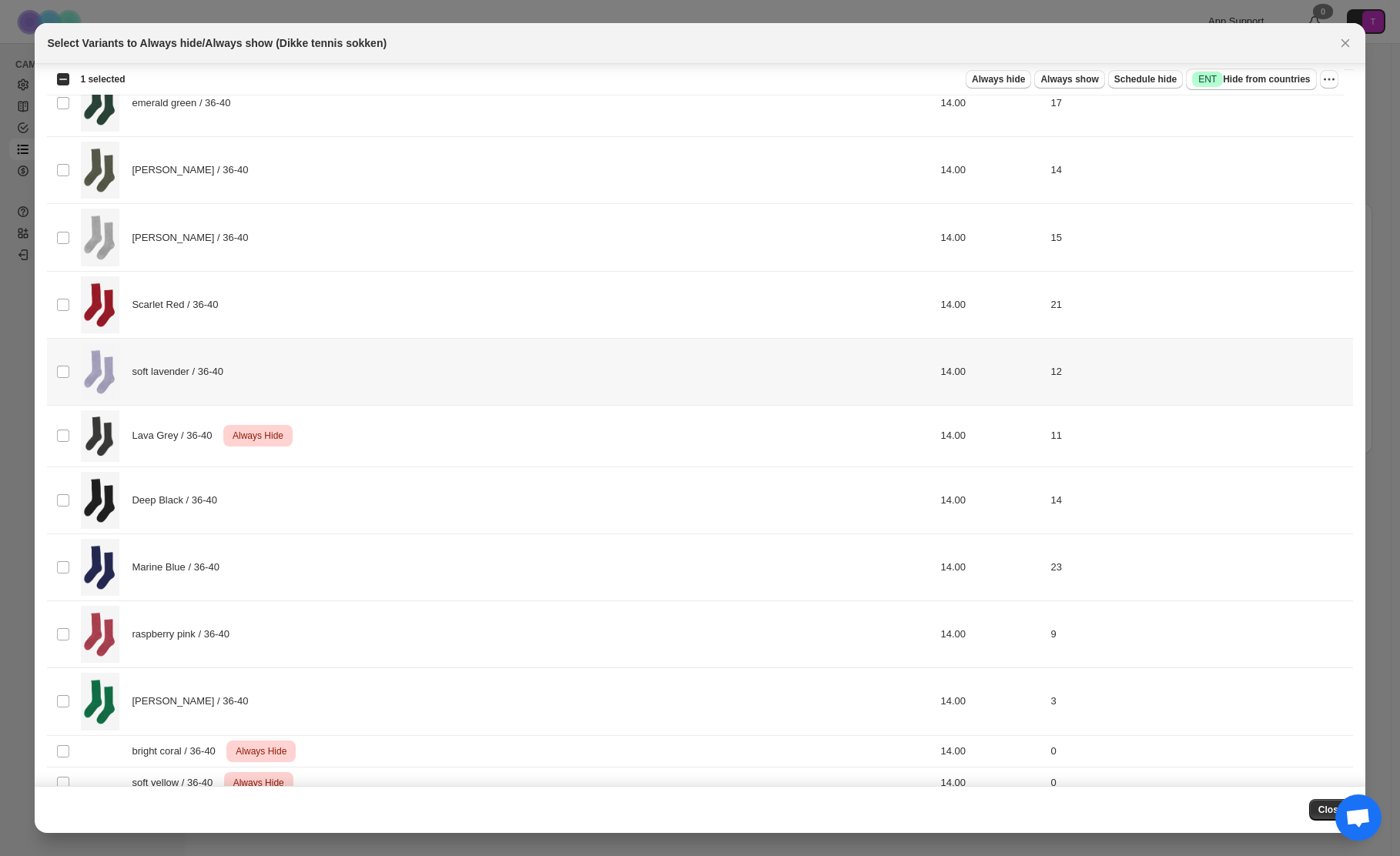
scroll to position [406, 0]
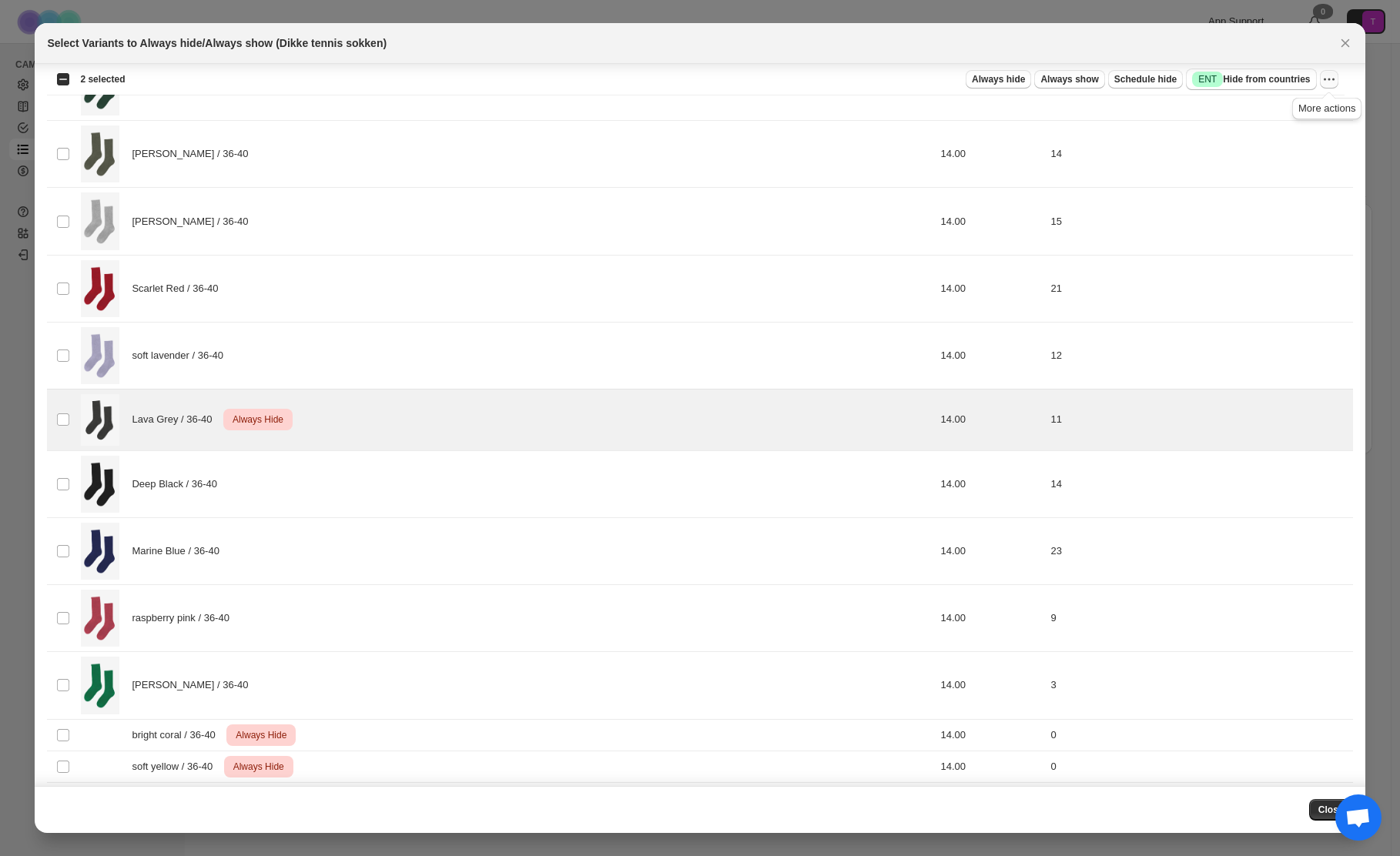
click at [1330, 81] on icon "More actions" at bounding box center [1329, 79] width 15 height 15
click at [1238, 111] on span "Undo always hide" at bounding box center [1256, 109] width 79 height 11
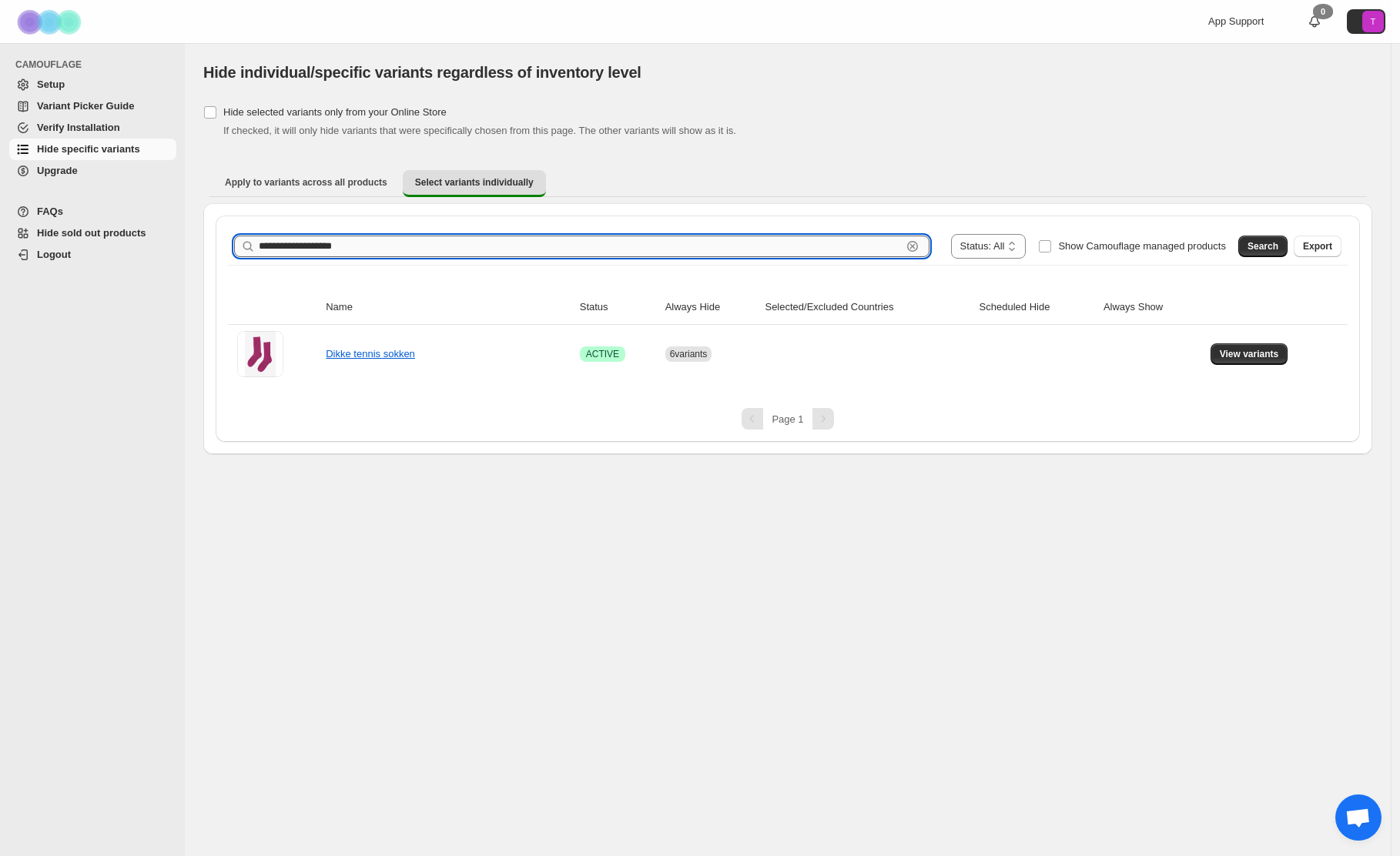
click at [379, 252] on input "**********" at bounding box center [581, 246] width 643 height 21
paste input "********"
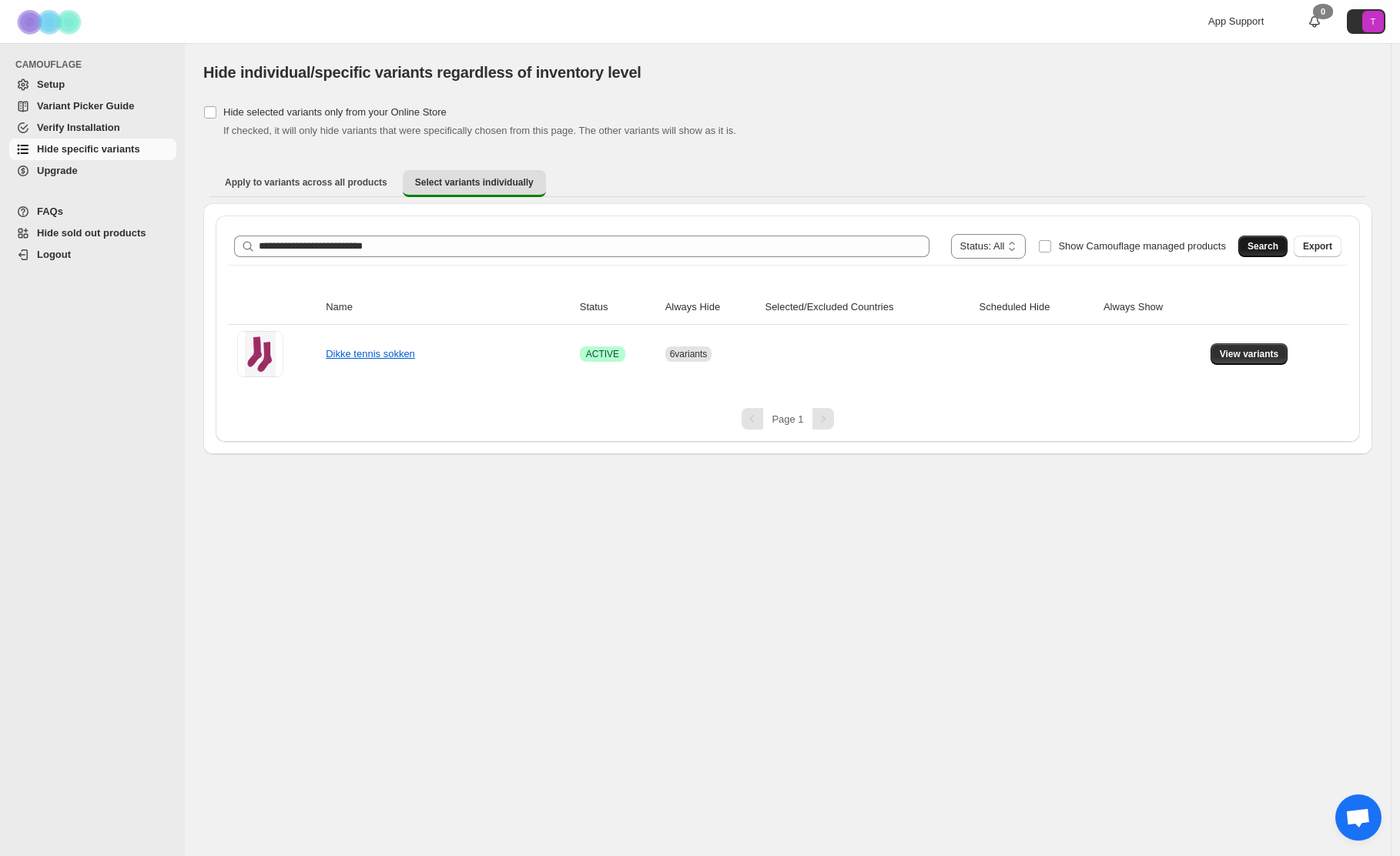
click at [1268, 244] on span "Search" at bounding box center [1263, 246] width 31 height 12
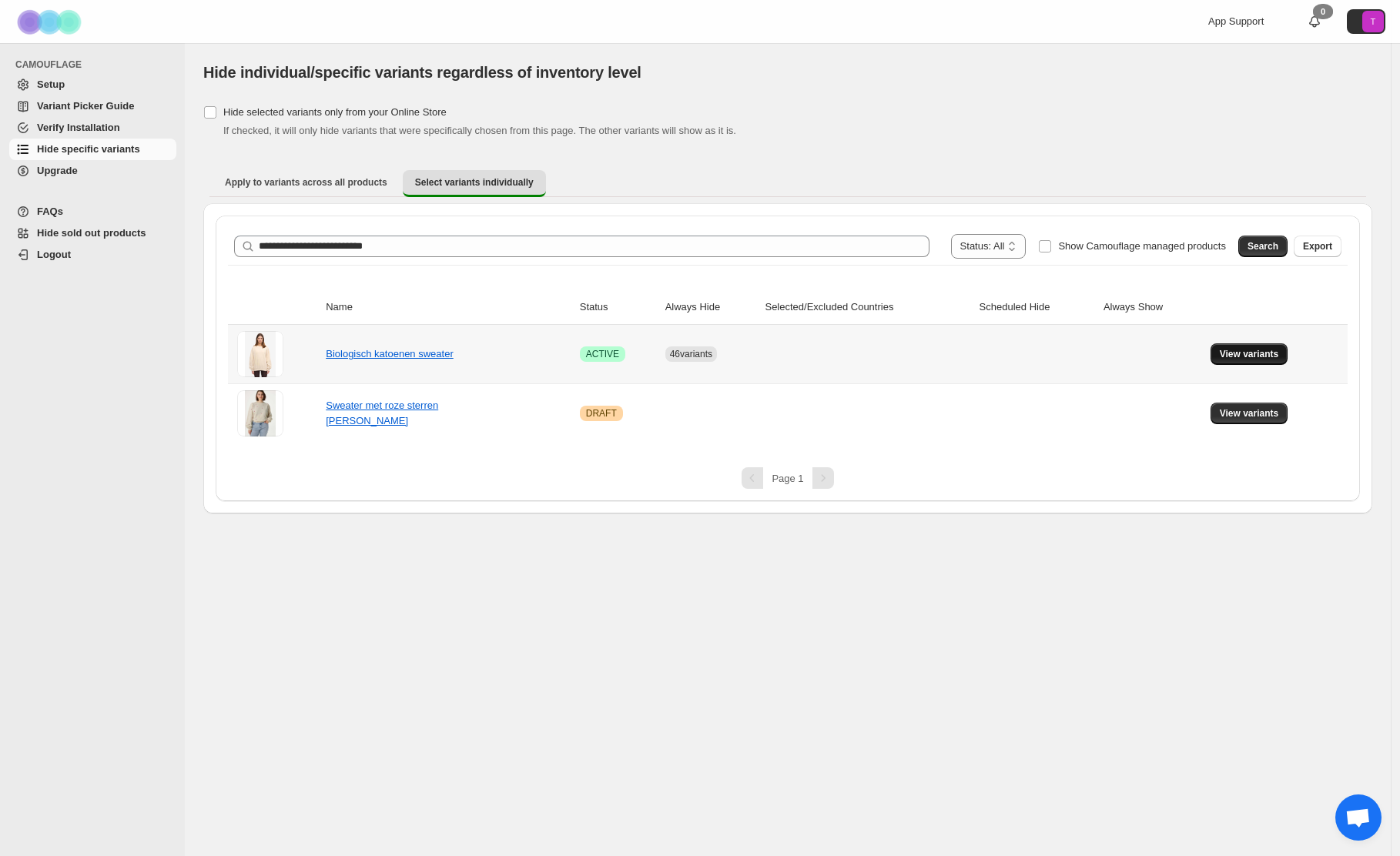
click at [1248, 354] on span "View variants" at bounding box center [1249, 354] width 59 height 12
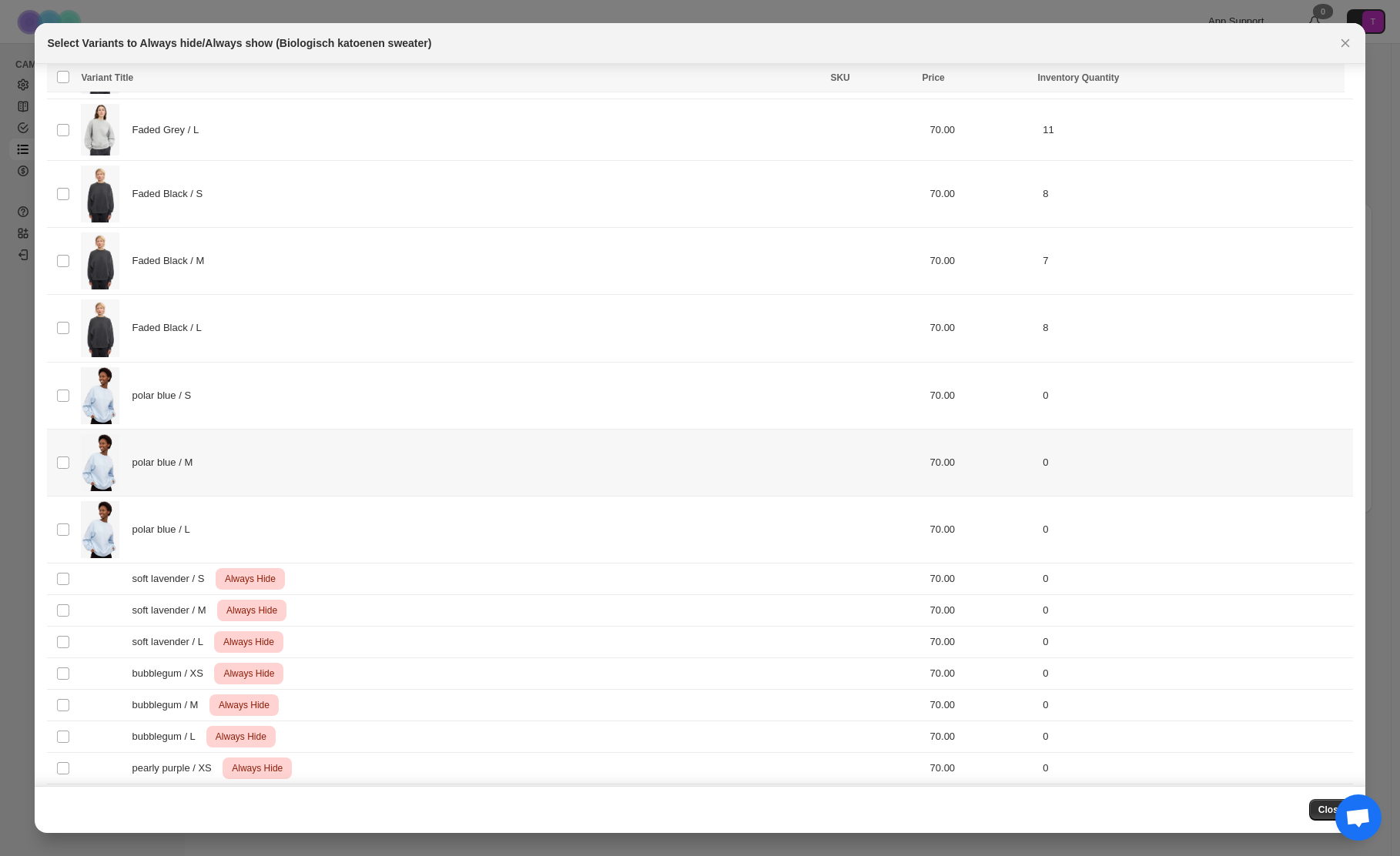
scroll to position [801, 0]
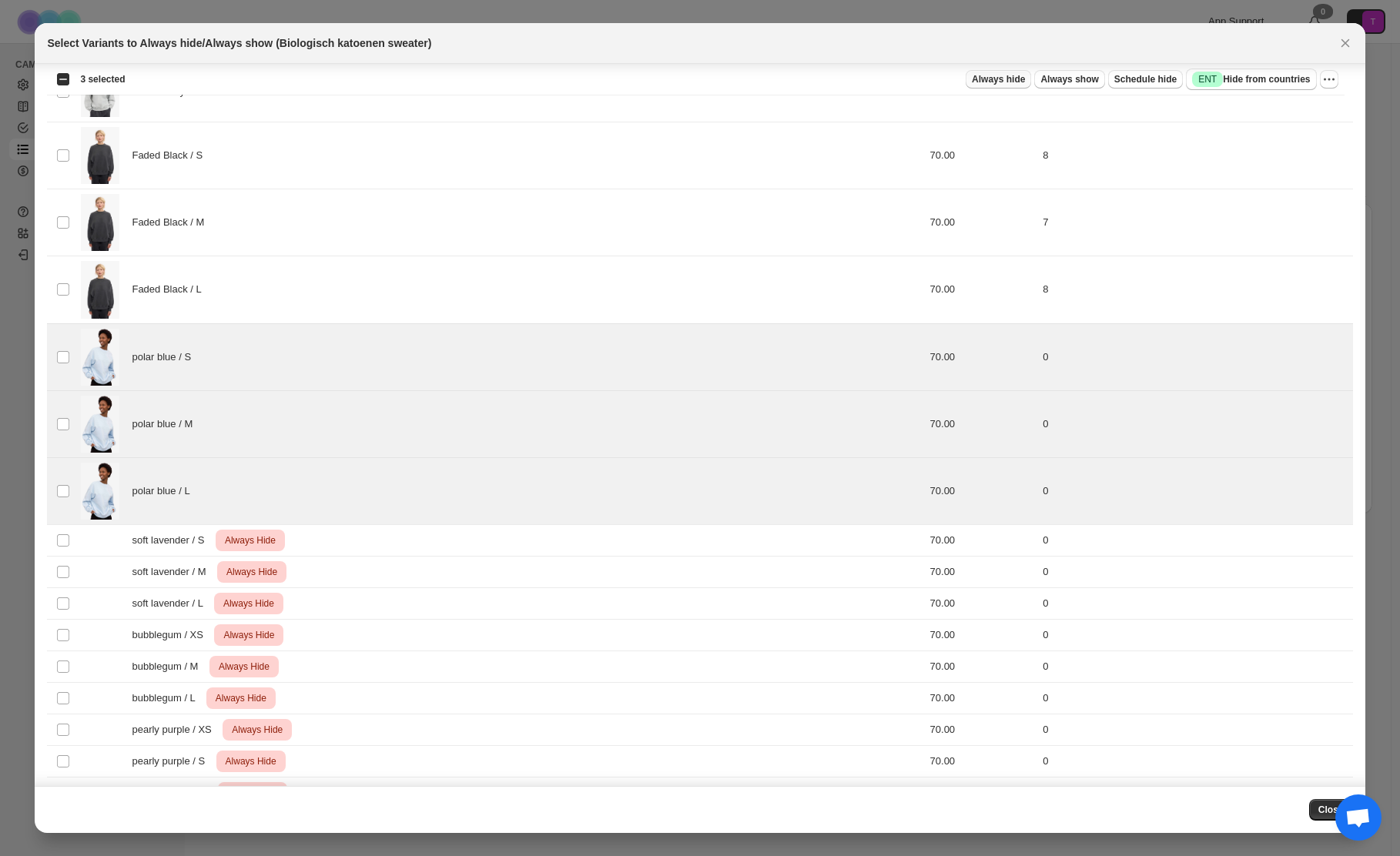
click at [988, 80] on span "Always hide" at bounding box center [999, 79] width 53 height 12
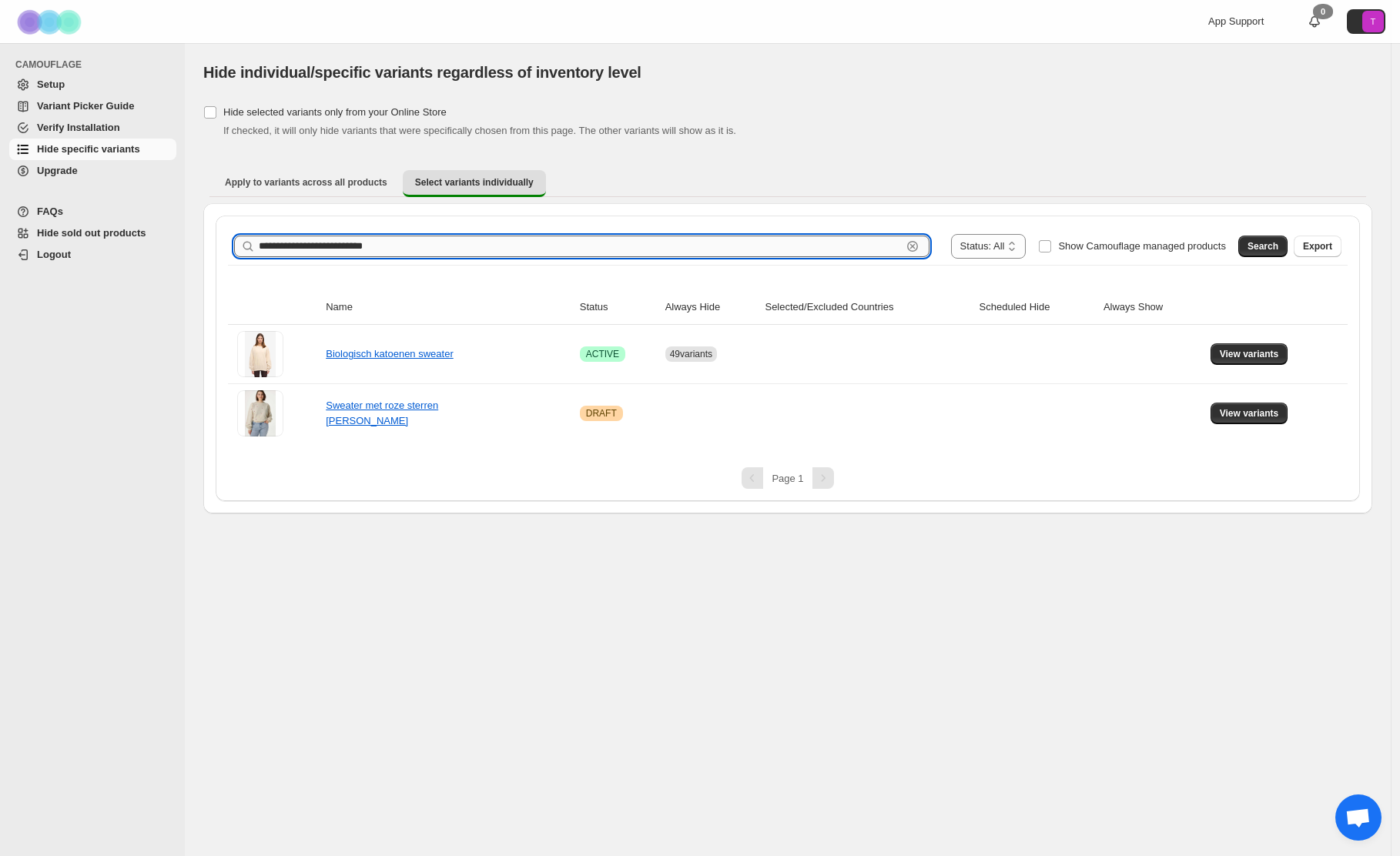
click at [438, 246] on input "**********" at bounding box center [581, 246] width 643 height 21
paste input "text"
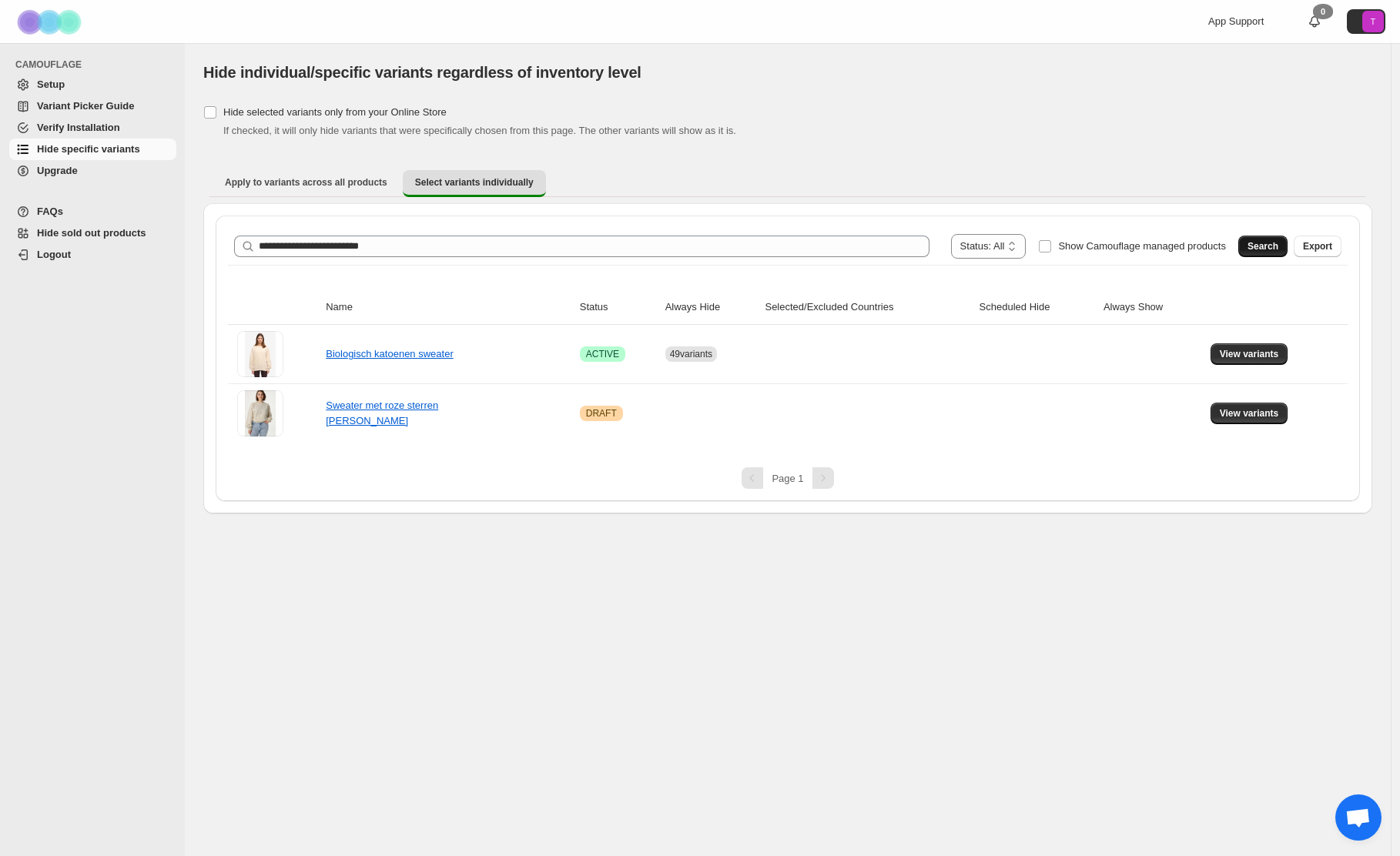
click at [1265, 247] on span "Search" at bounding box center [1263, 246] width 31 height 12
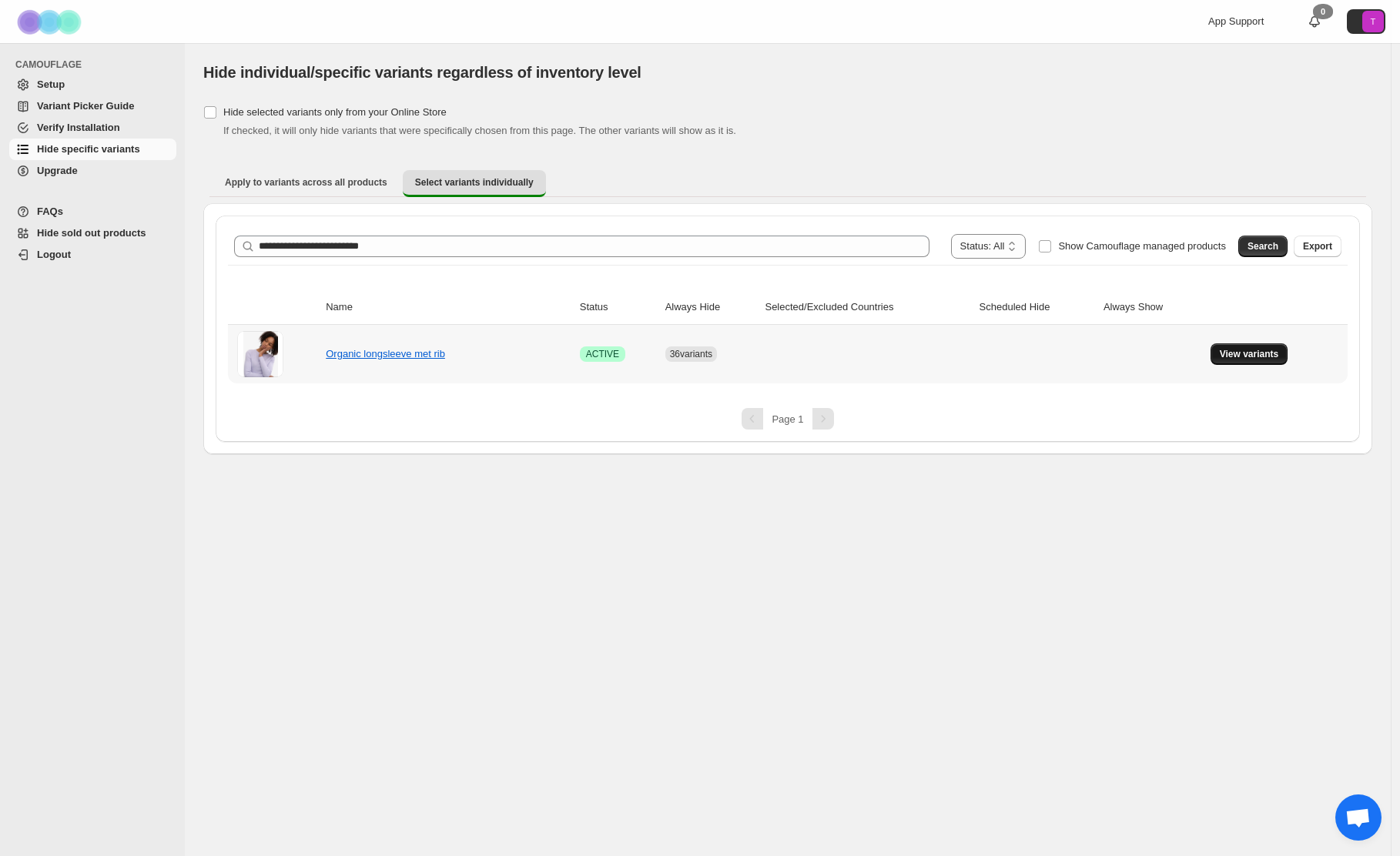
click at [1260, 356] on span "View variants" at bounding box center [1249, 354] width 59 height 12
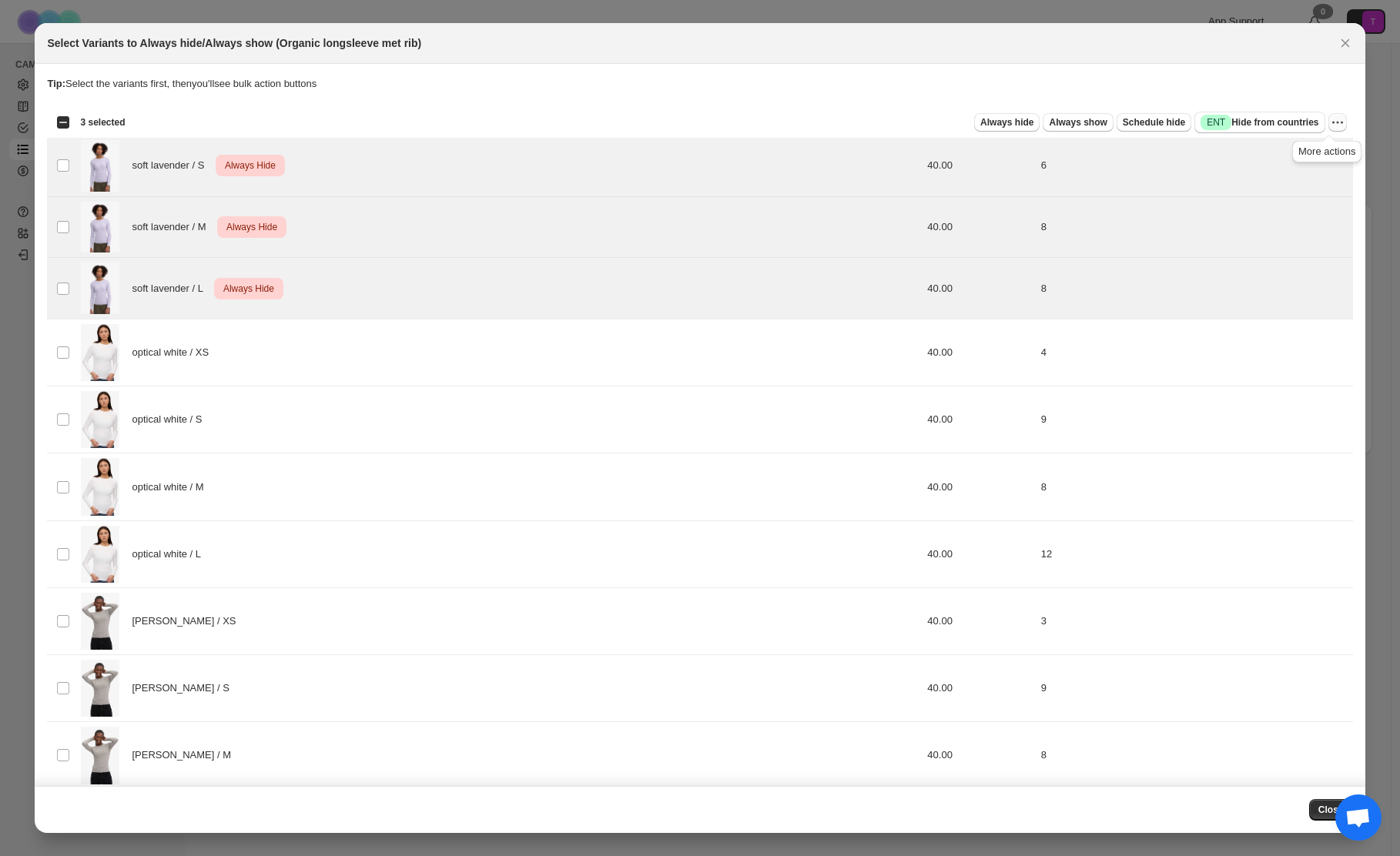
click at [1330, 122] on icon "More actions" at bounding box center [1337, 123] width 15 height 15
click at [1262, 156] on span "Undo always hide" at bounding box center [1256, 152] width 79 height 11
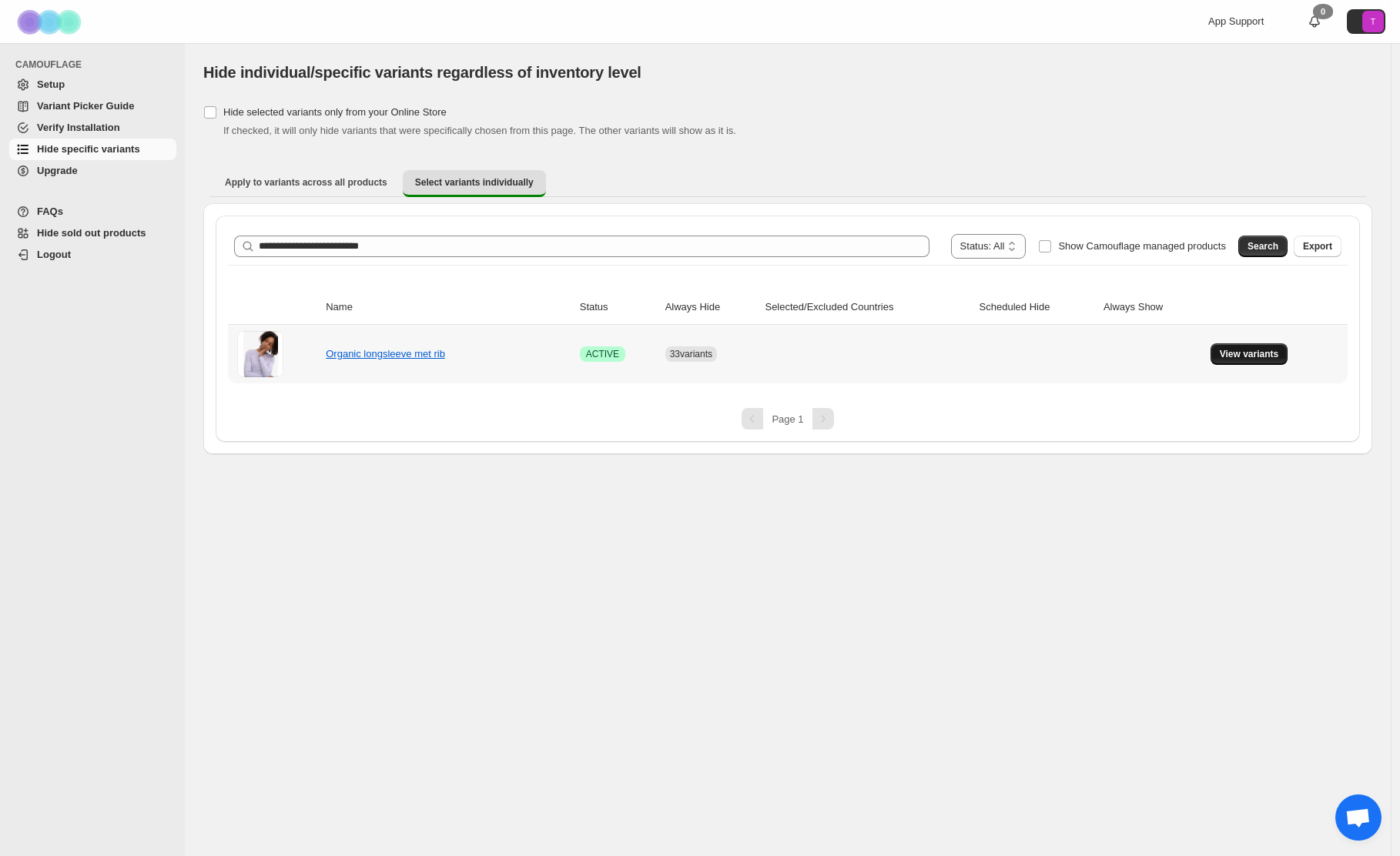
click at [1263, 356] on span "View variants" at bounding box center [1249, 354] width 59 height 12
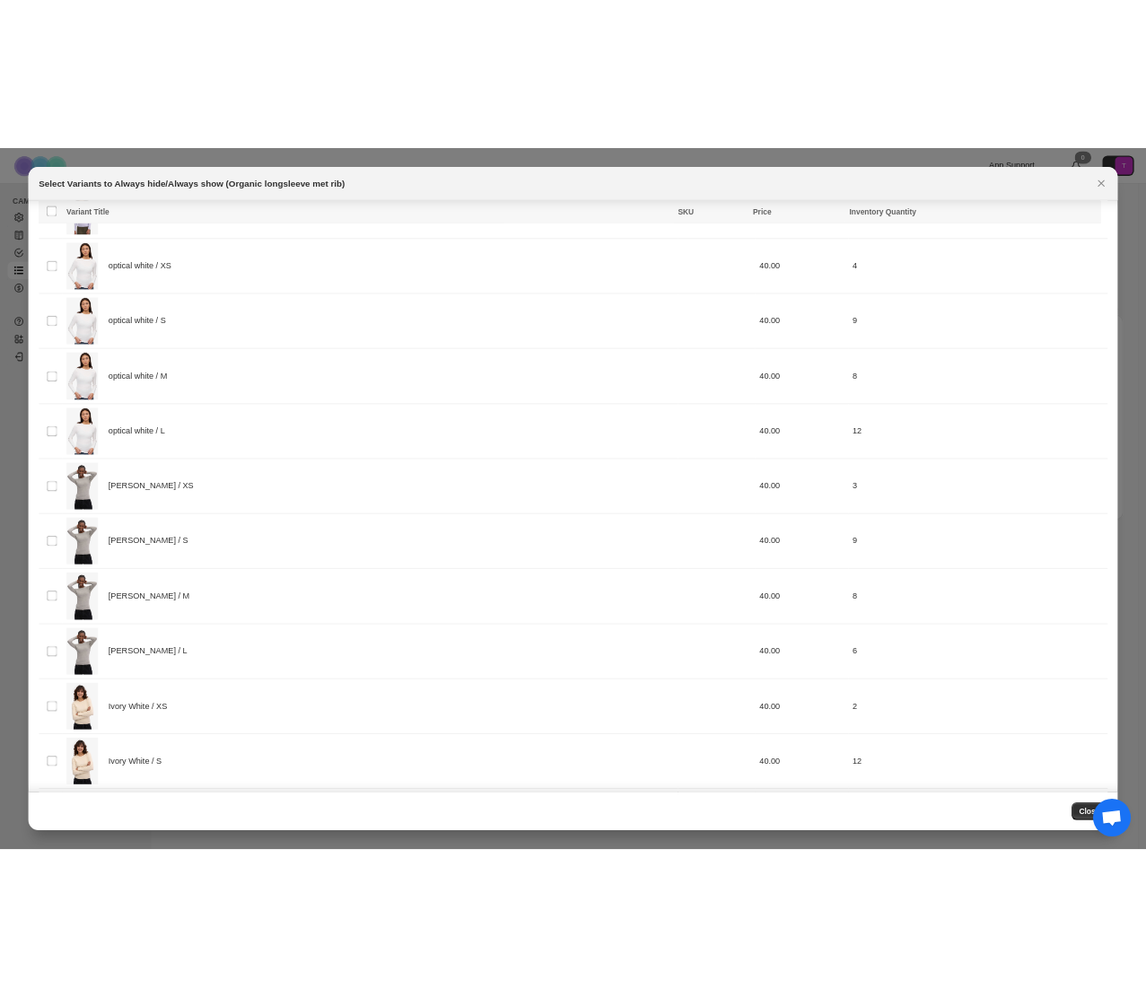
scroll to position [0, 0]
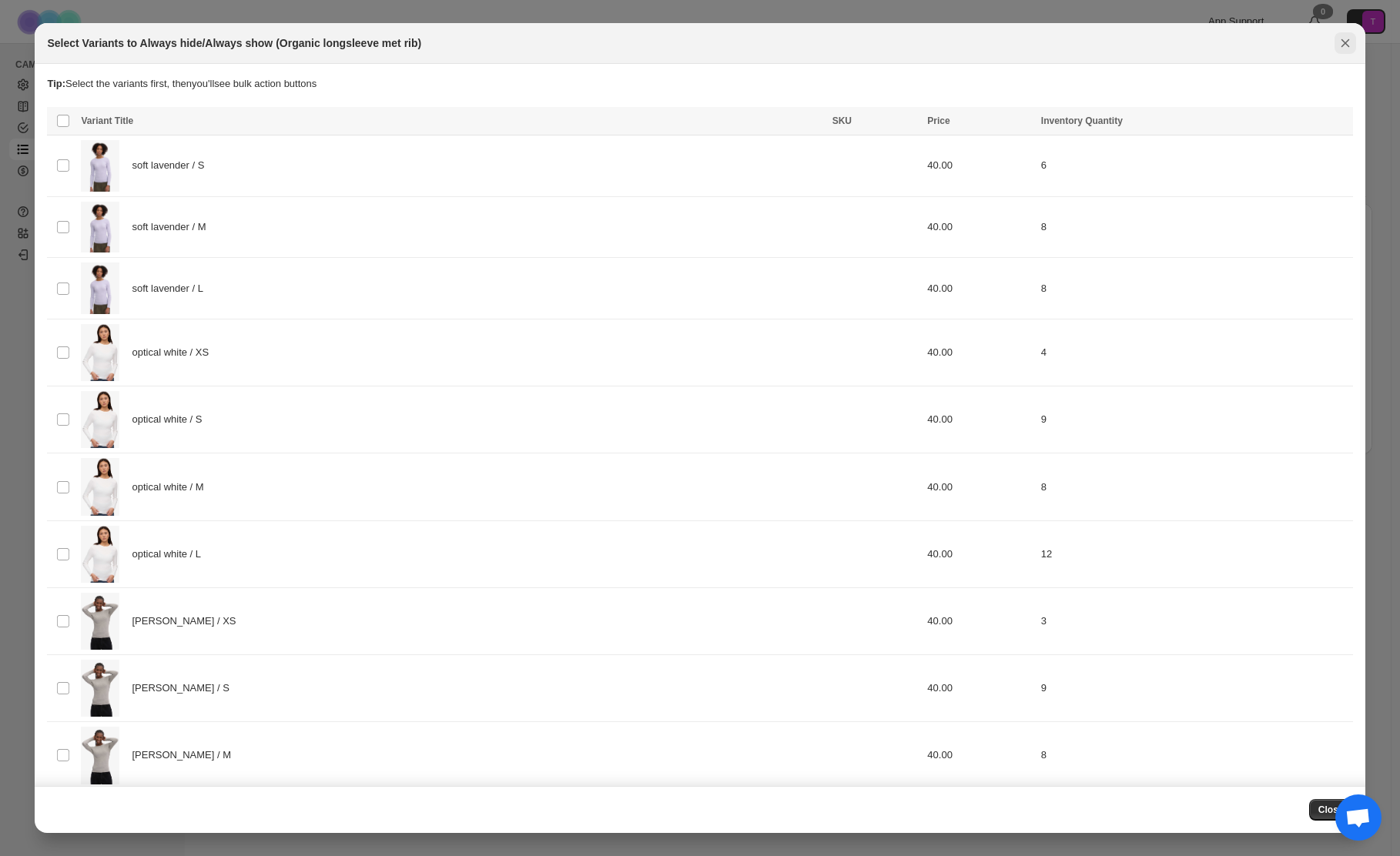
click at [1343, 45] on icon "Close" at bounding box center [1345, 44] width 9 height 9
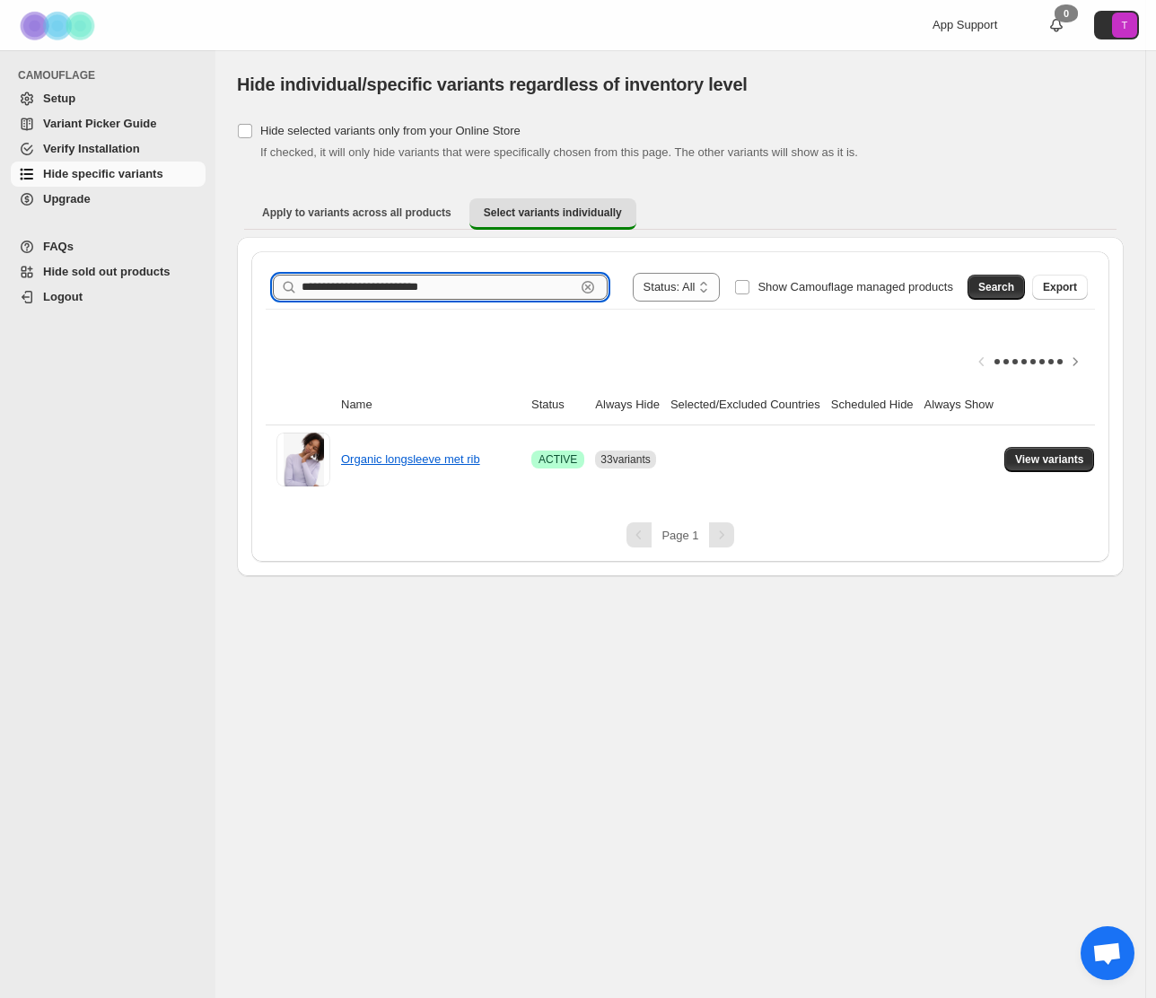
click at [515, 285] on input "**********" at bounding box center [439, 287] width 274 height 25
paste input "text"
type input "**********"
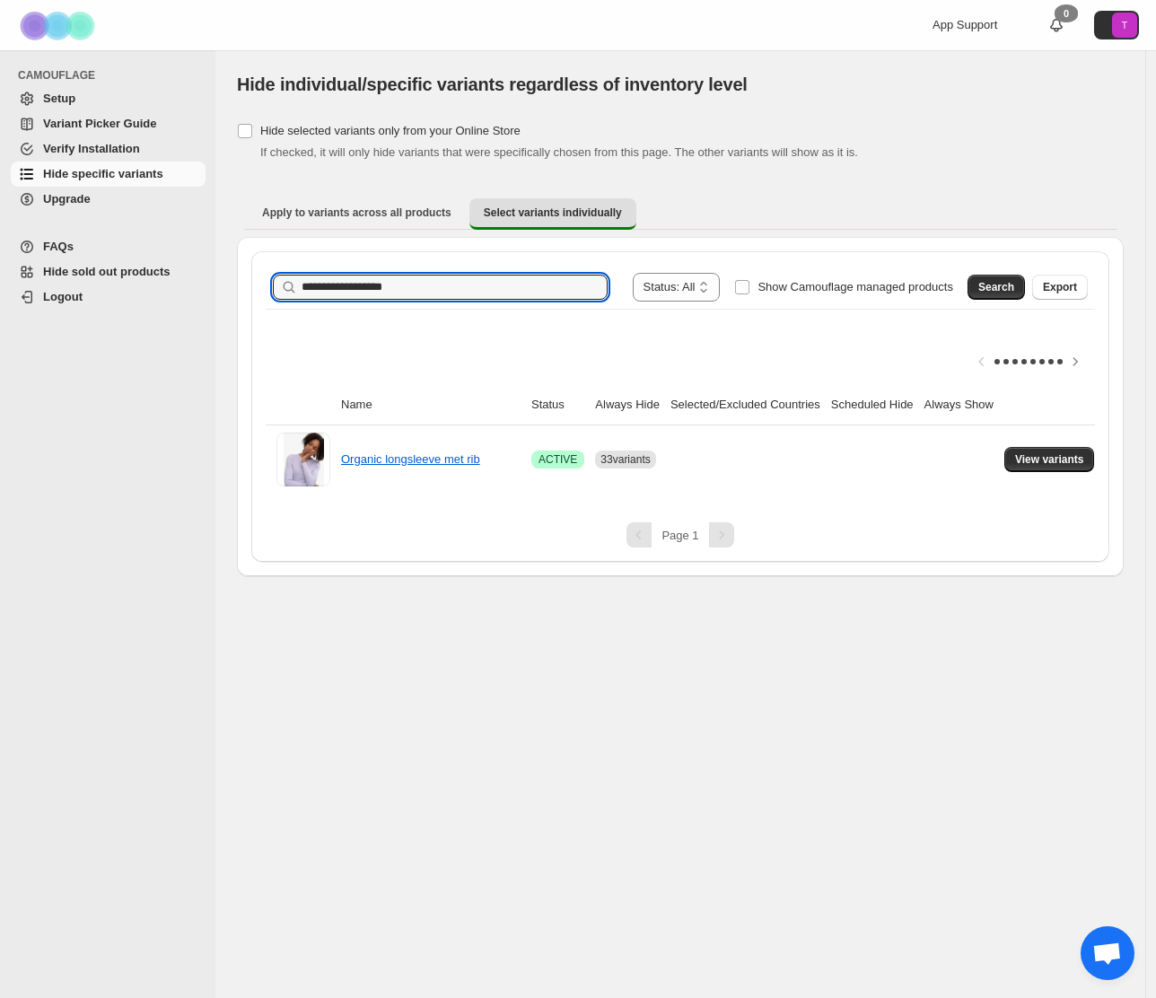
click at [989, 286] on span "Search" at bounding box center [996, 287] width 36 height 14
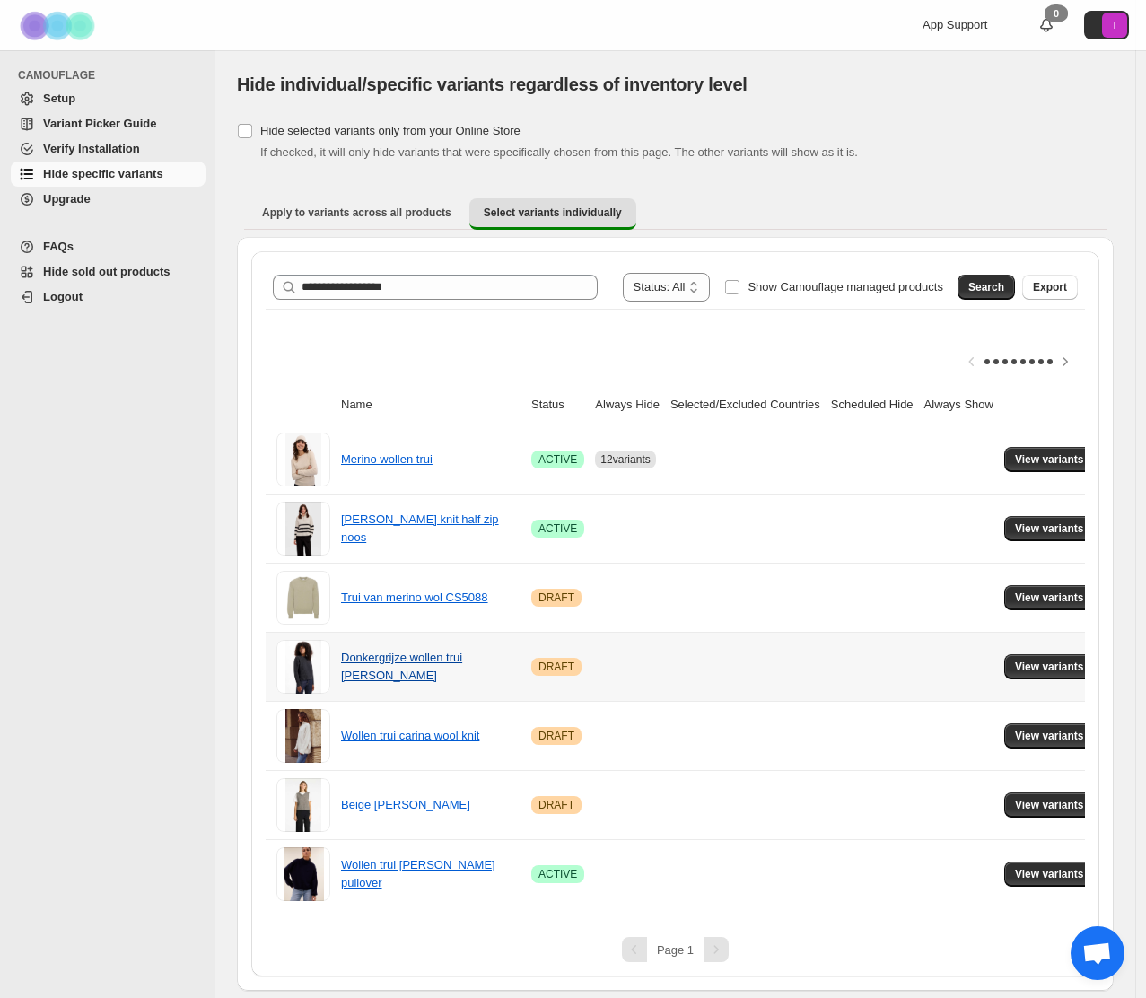
scroll to position [6, 0]
click at [1057, 453] on span "View variants" at bounding box center [1049, 459] width 69 height 14
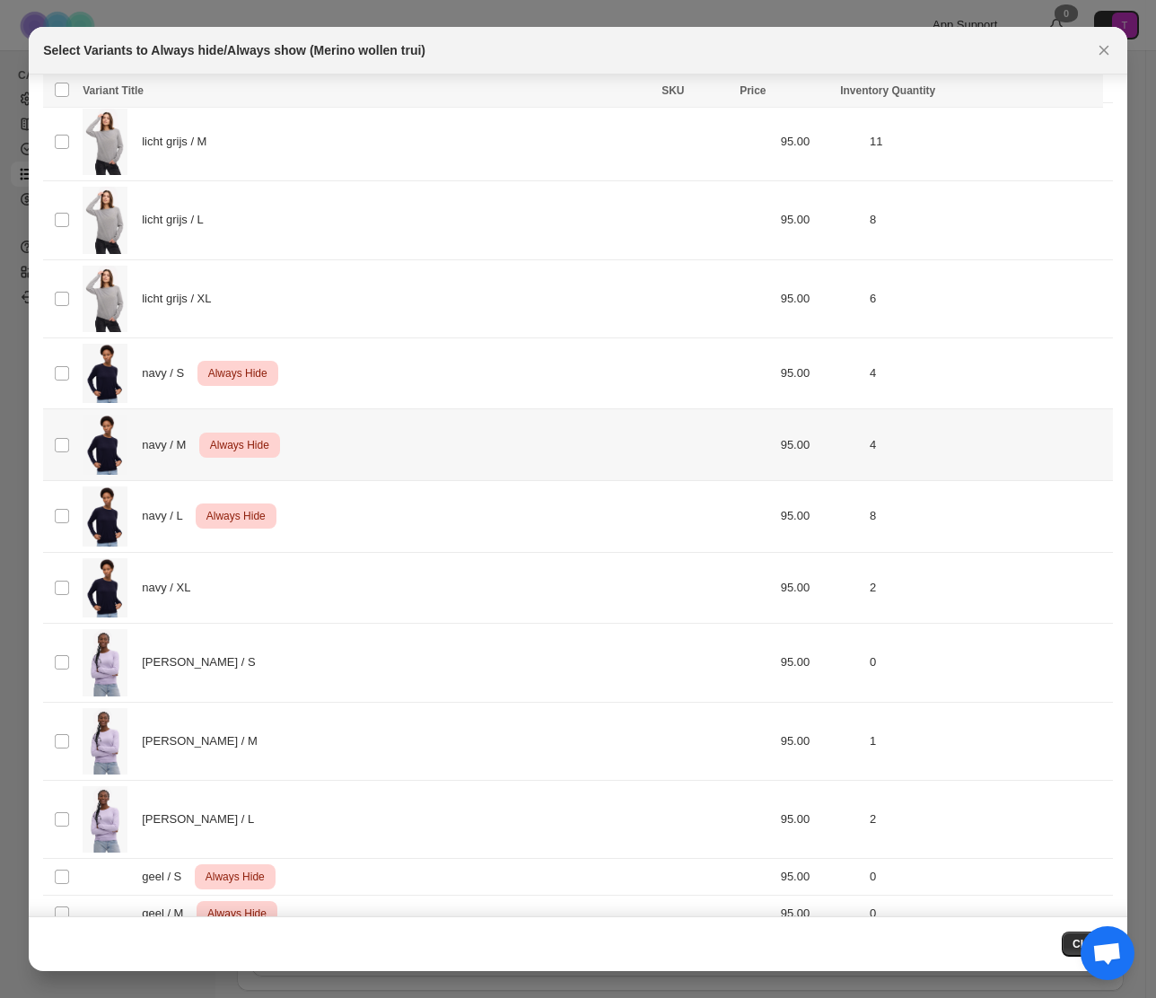
scroll to position [453, 0]
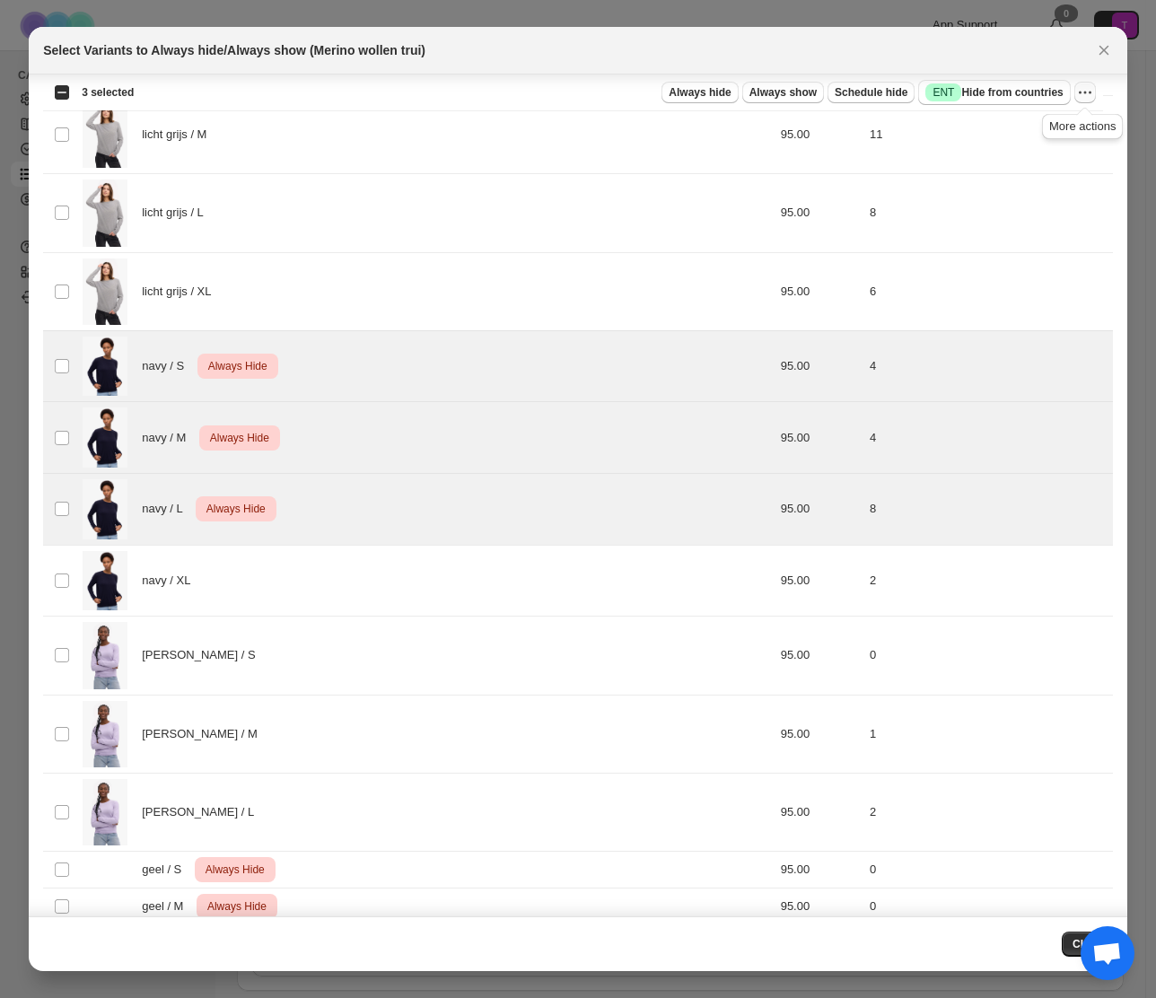
click at [1090, 90] on icon "More actions" at bounding box center [1085, 92] width 18 height 18
click at [1026, 125] on span "Undo always hide" at bounding box center [1001, 127] width 92 height 13
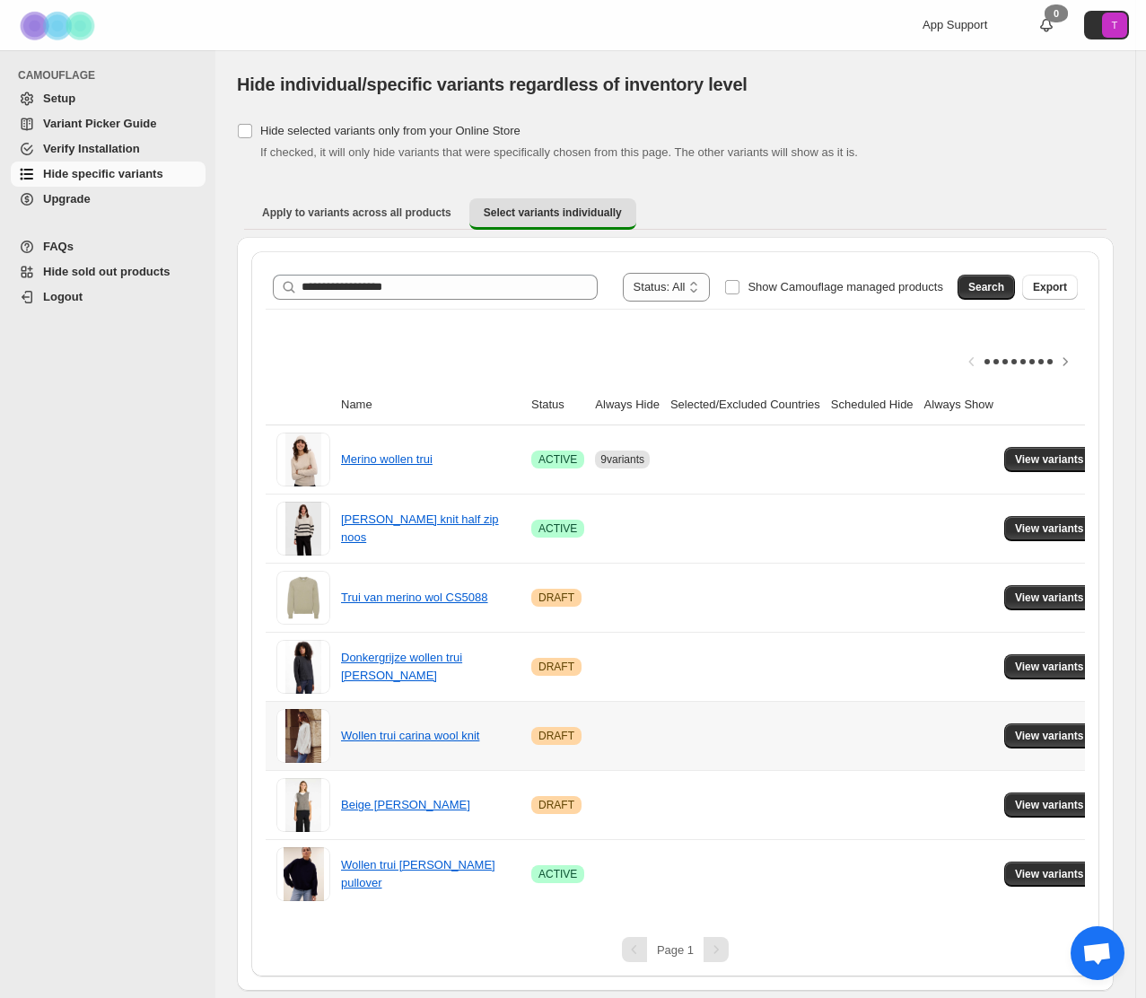
scroll to position [0, 0]
